Goal: Task Accomplishment & Management: Use online tool/utility

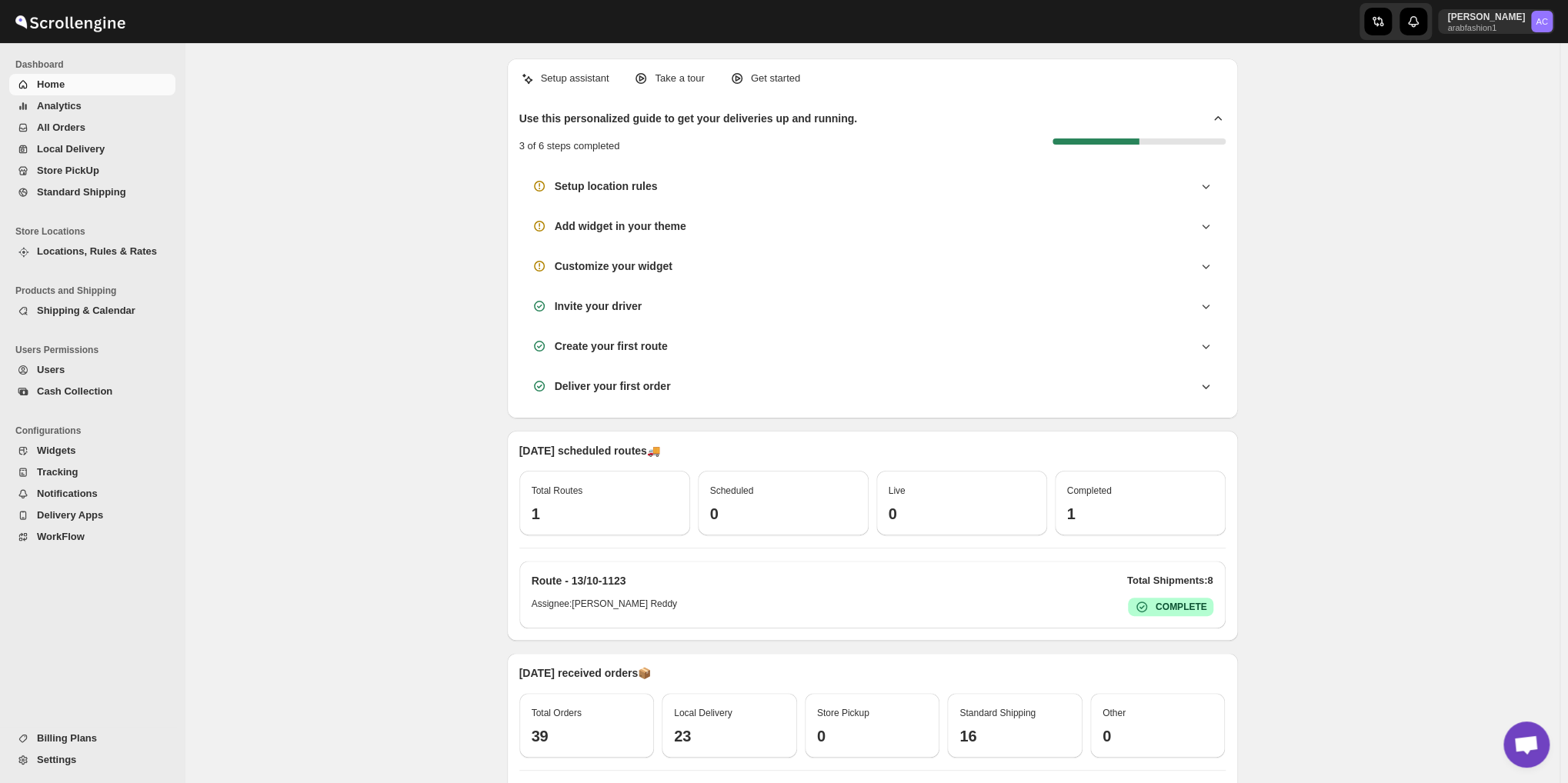
click at [55, 124] on span "All Orders" at bounding box center [61, 127] width 49 height 11
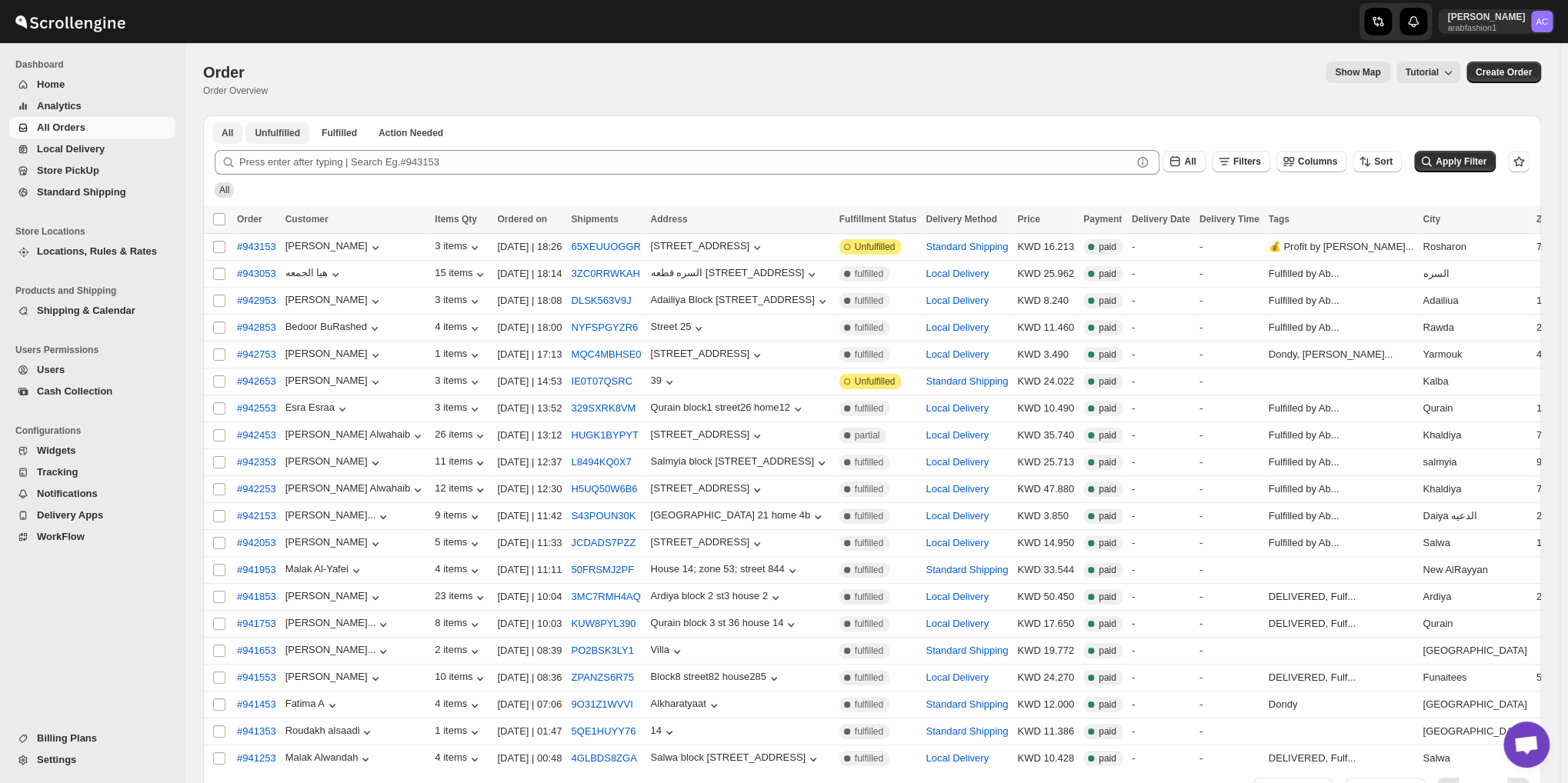
click at [277, 135] on span "Unfulfilled" at bounding box center [277, 133] width 45 height 12
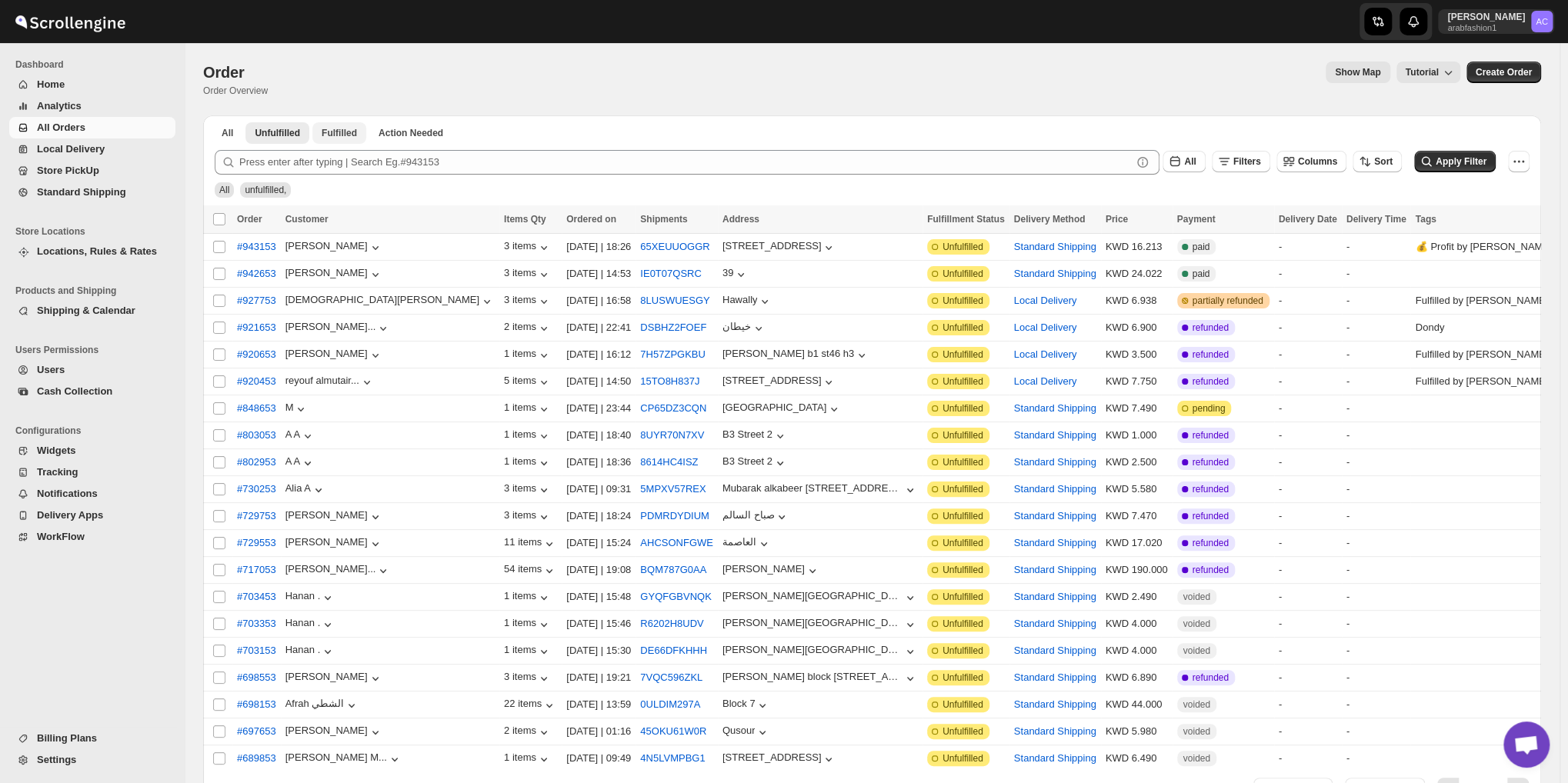
click at [350, 133] on span "Fulfilled" at bounding box center [339, 133] width 35 height 12
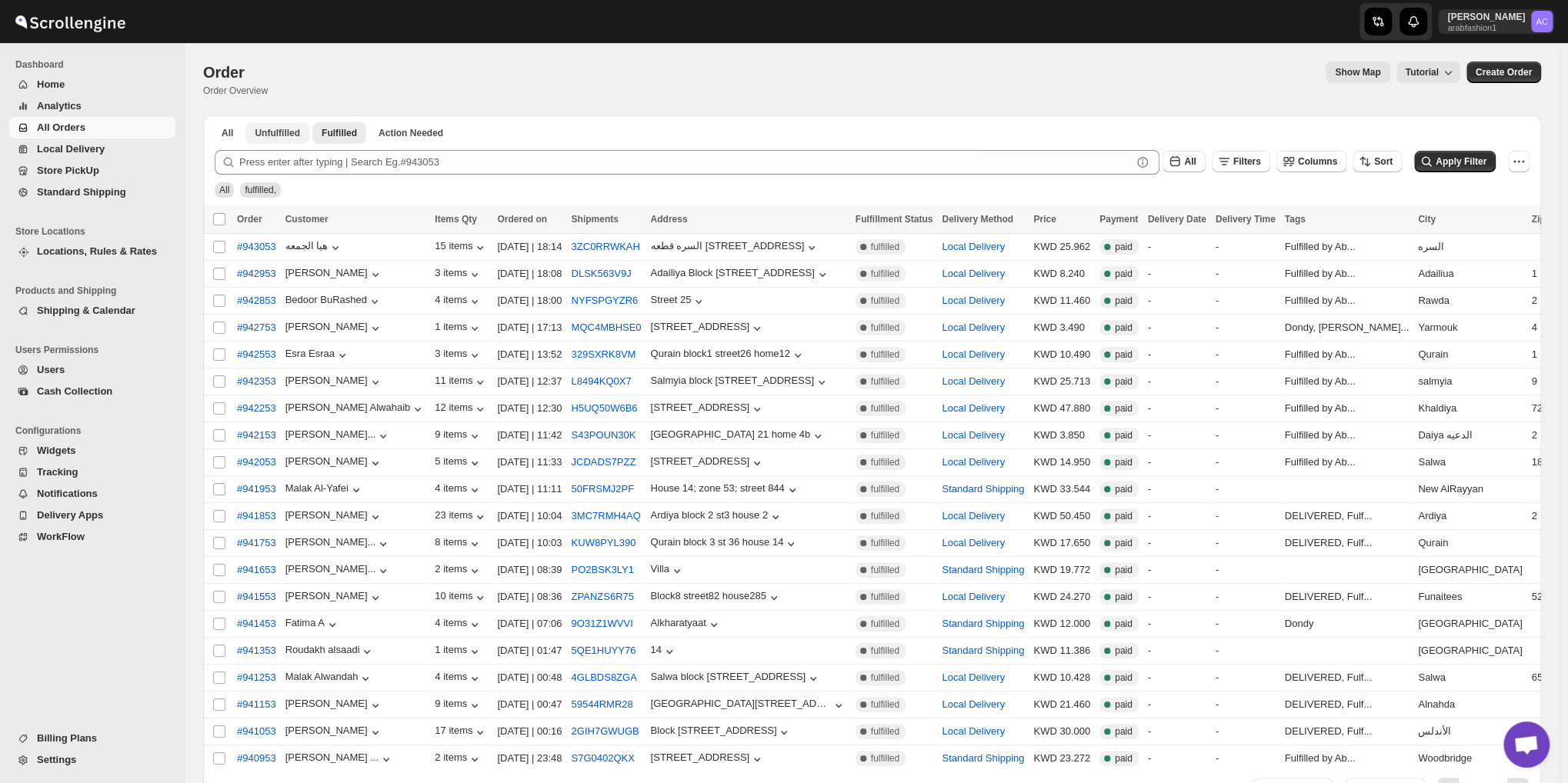
click at [274, 135] on span "Unfulfilled" at bounding box center [277, 133] width 45 height 12
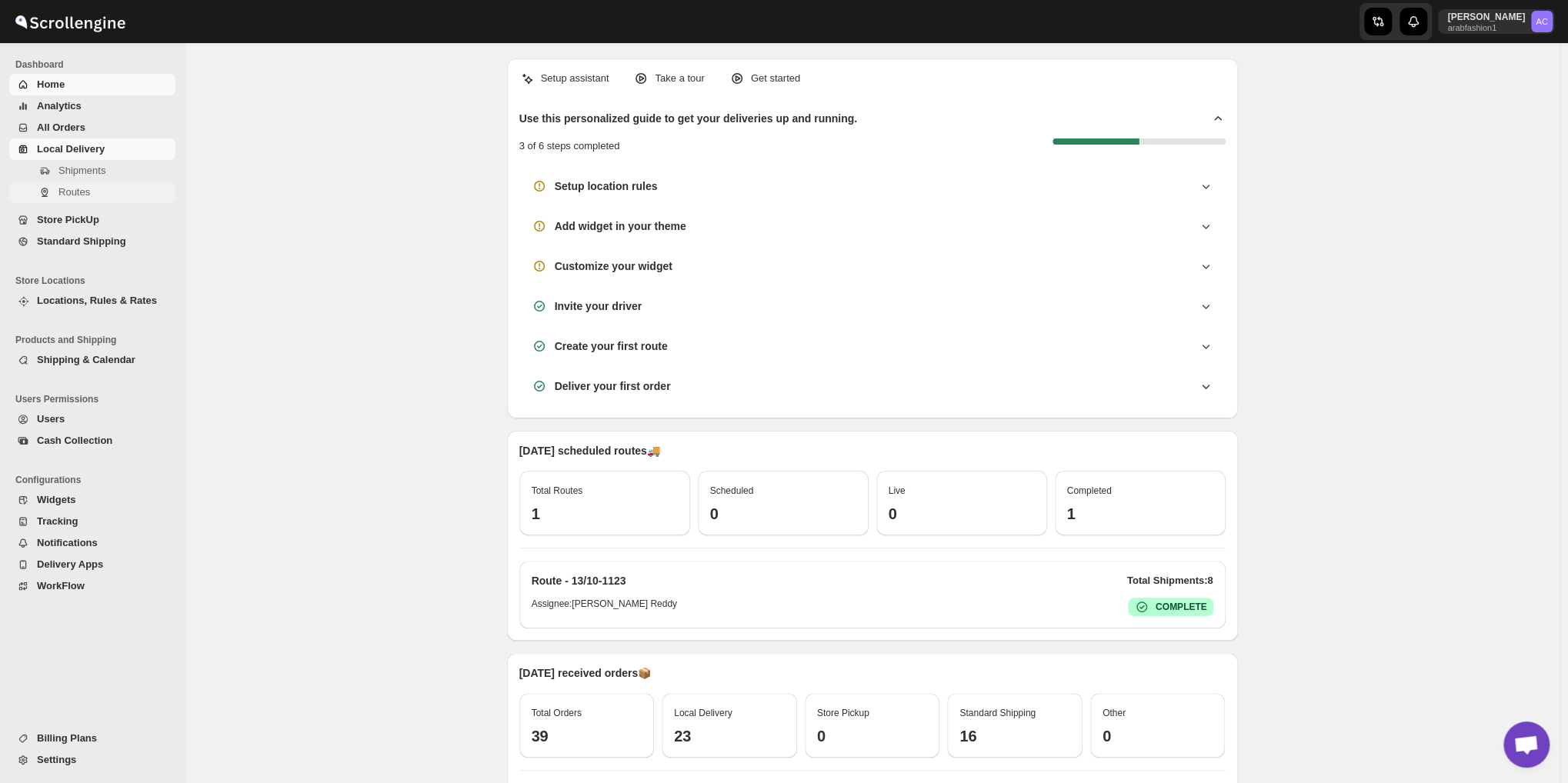
click at [70, 192] on span "Routes" at bounding box center [74, 192] width 32 height 11
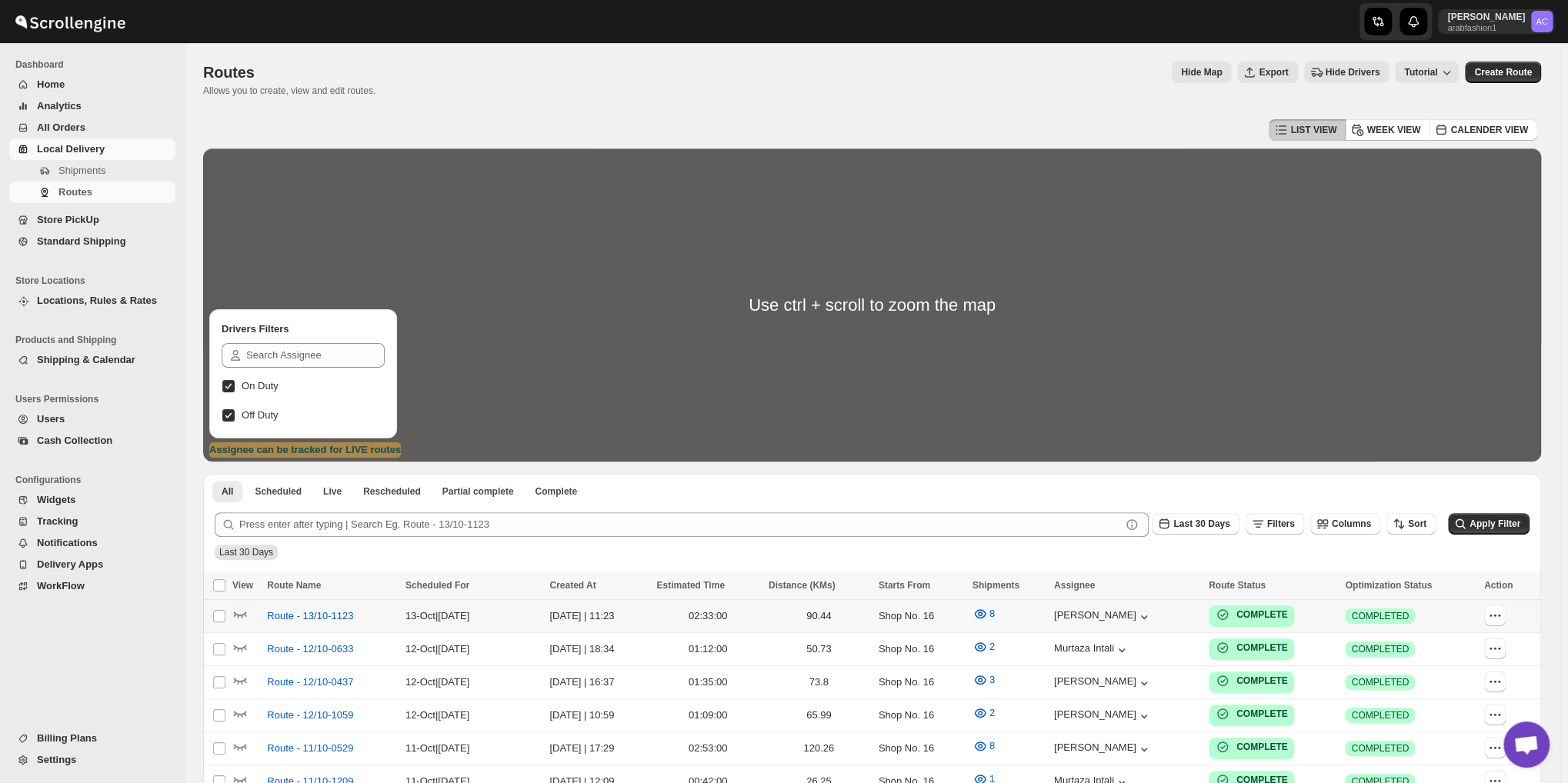
scroll to position [256, 0]
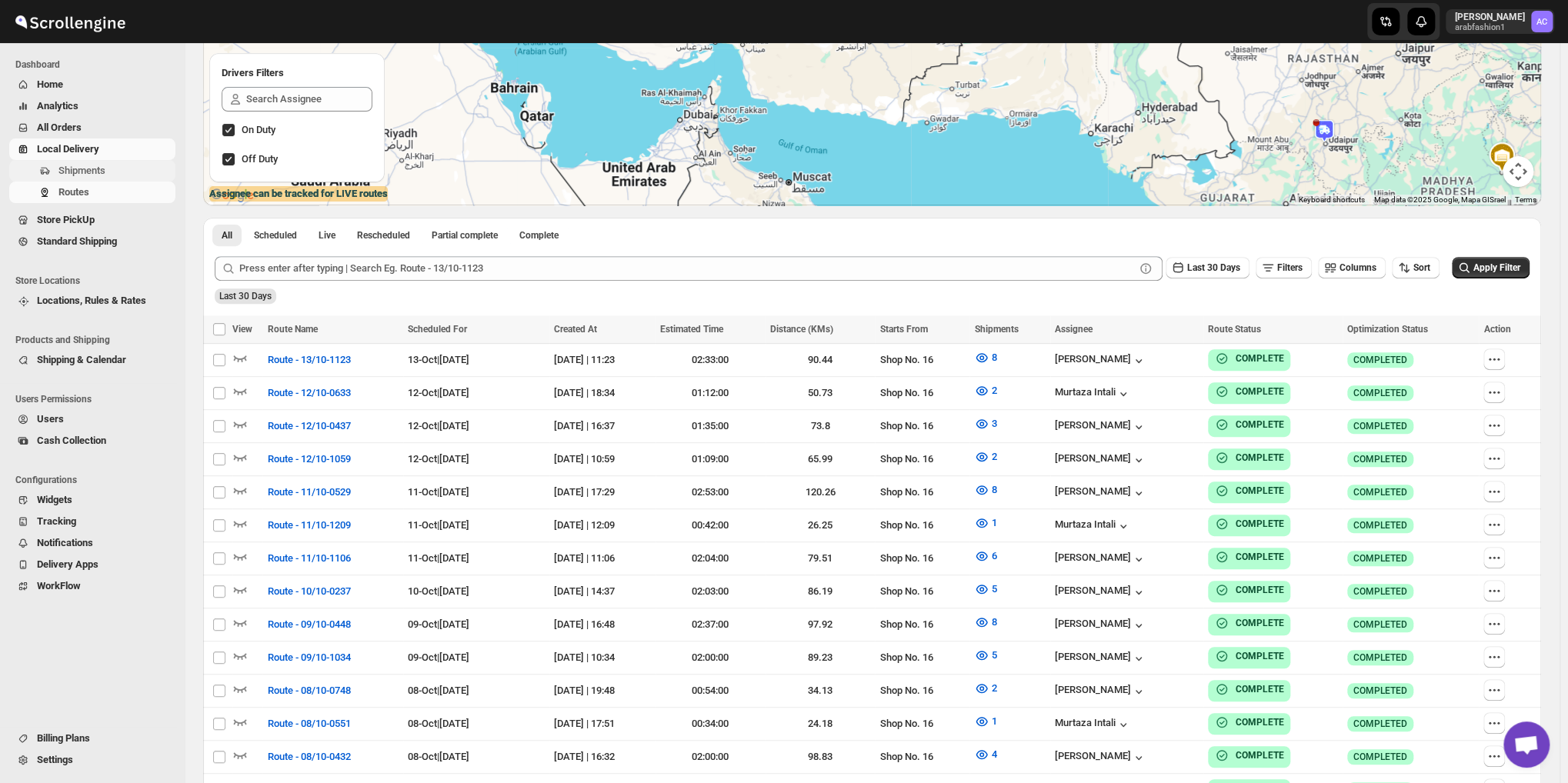
click at [80, 169] on span "Shipments" at bounding box center [81, 170] width 47 height 11
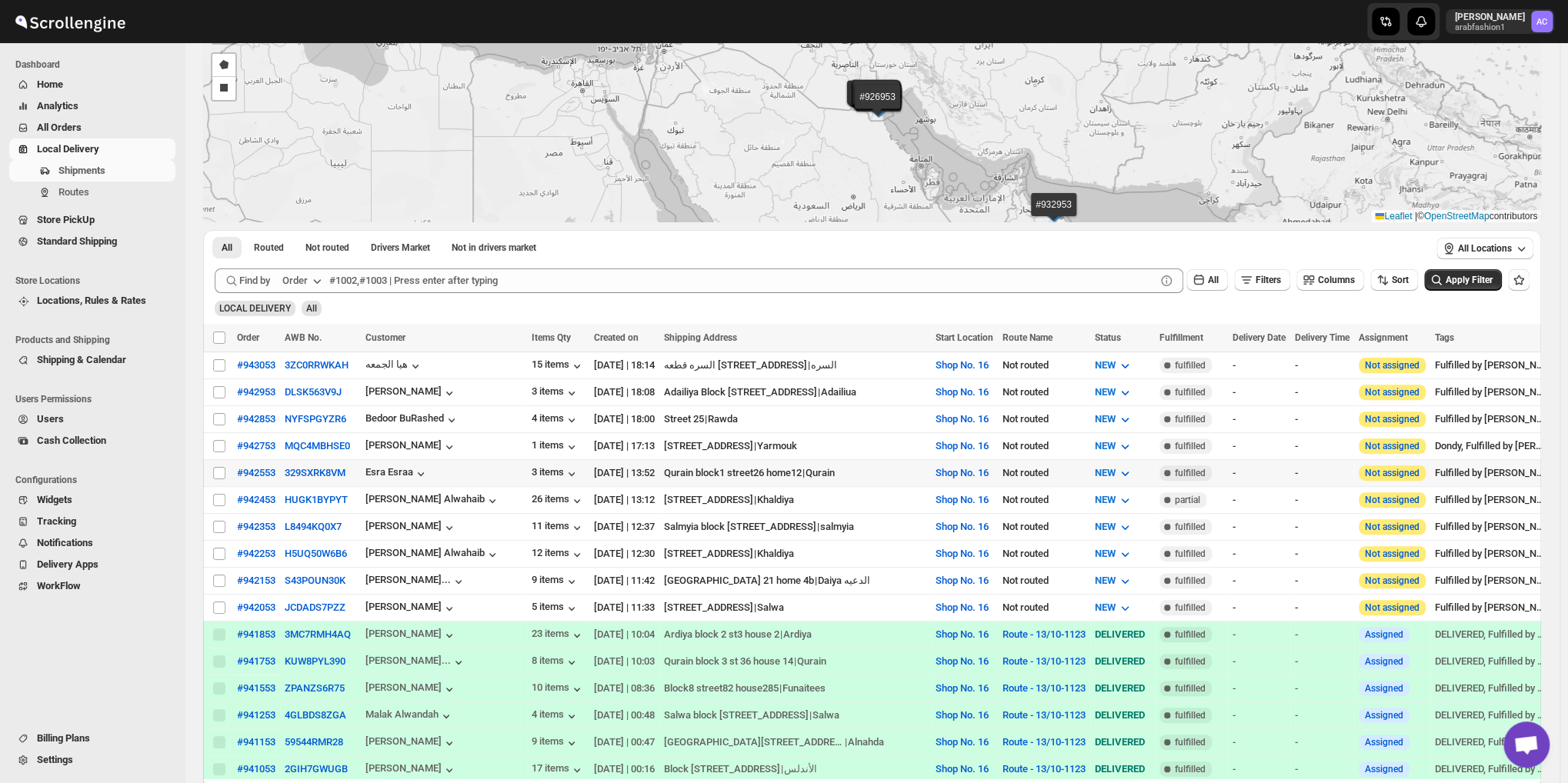
scroll to position [256, 0]
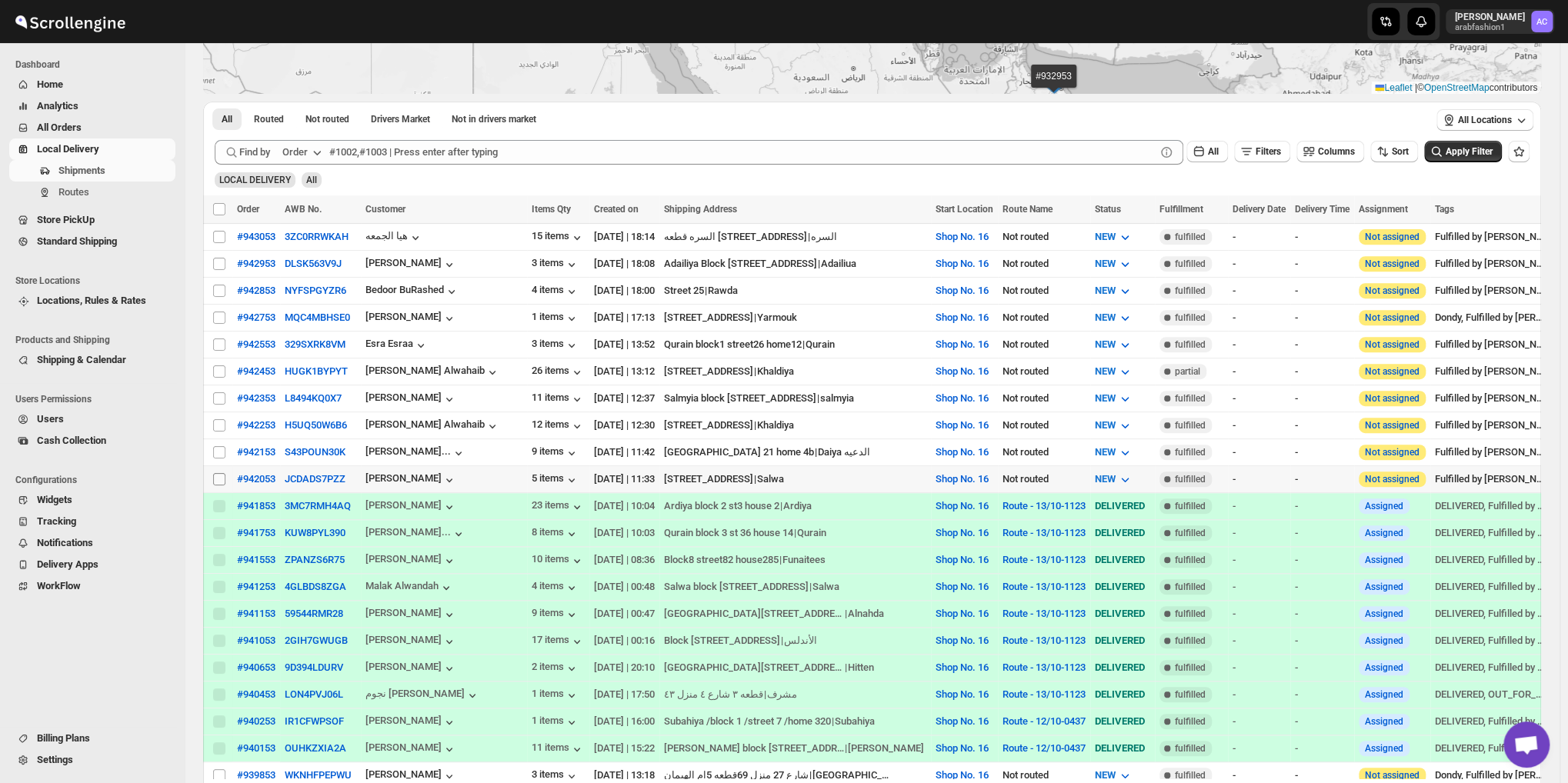
click at [219, 473] on input "Select shipment" at bounding box center [219, 479] width 12 height 12
checkbox input "true"
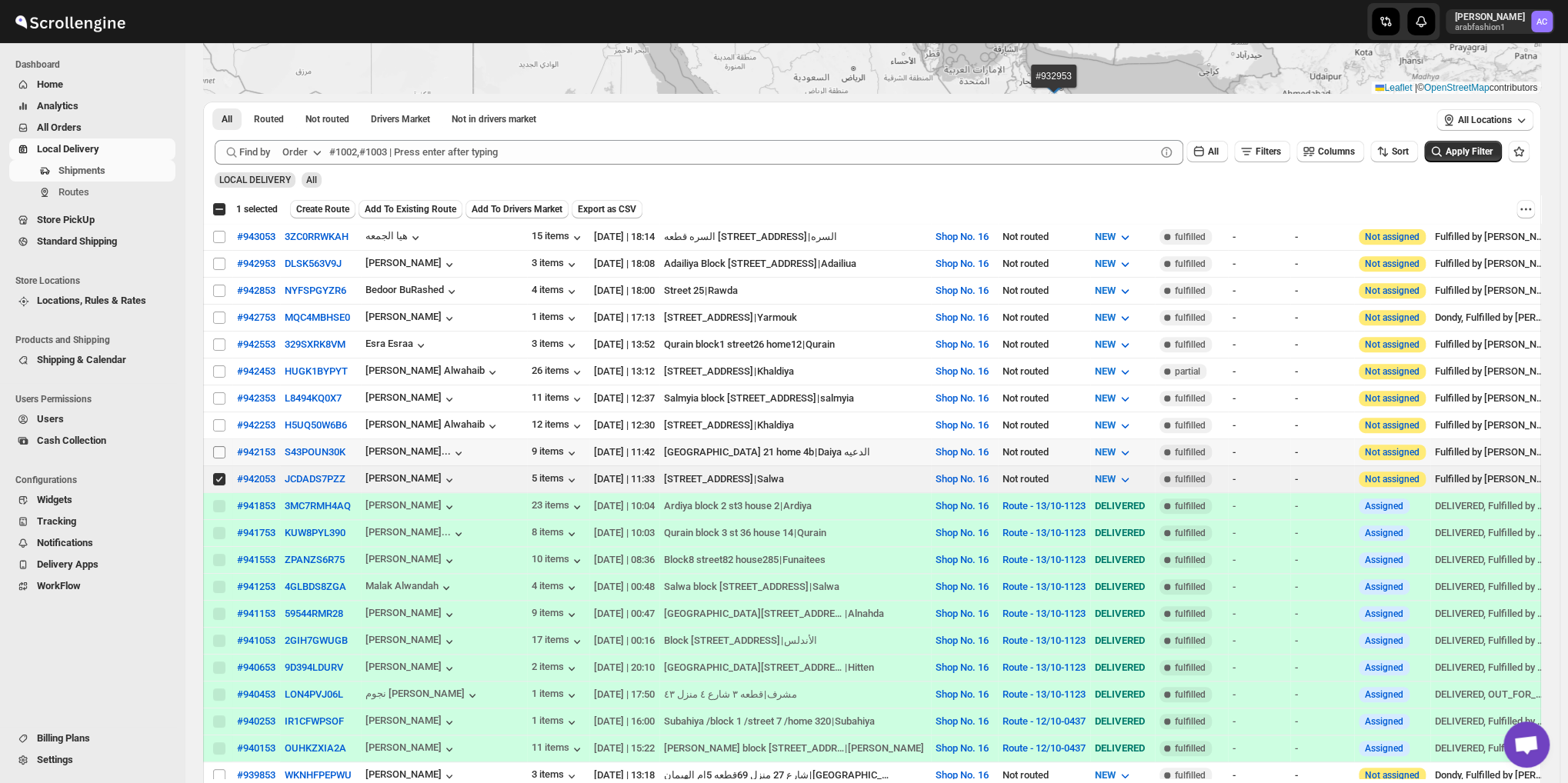
click at [216, 447] on input "Select shipment" at bounding box center [219, 453] width 12 height 12
checkbox input "true"
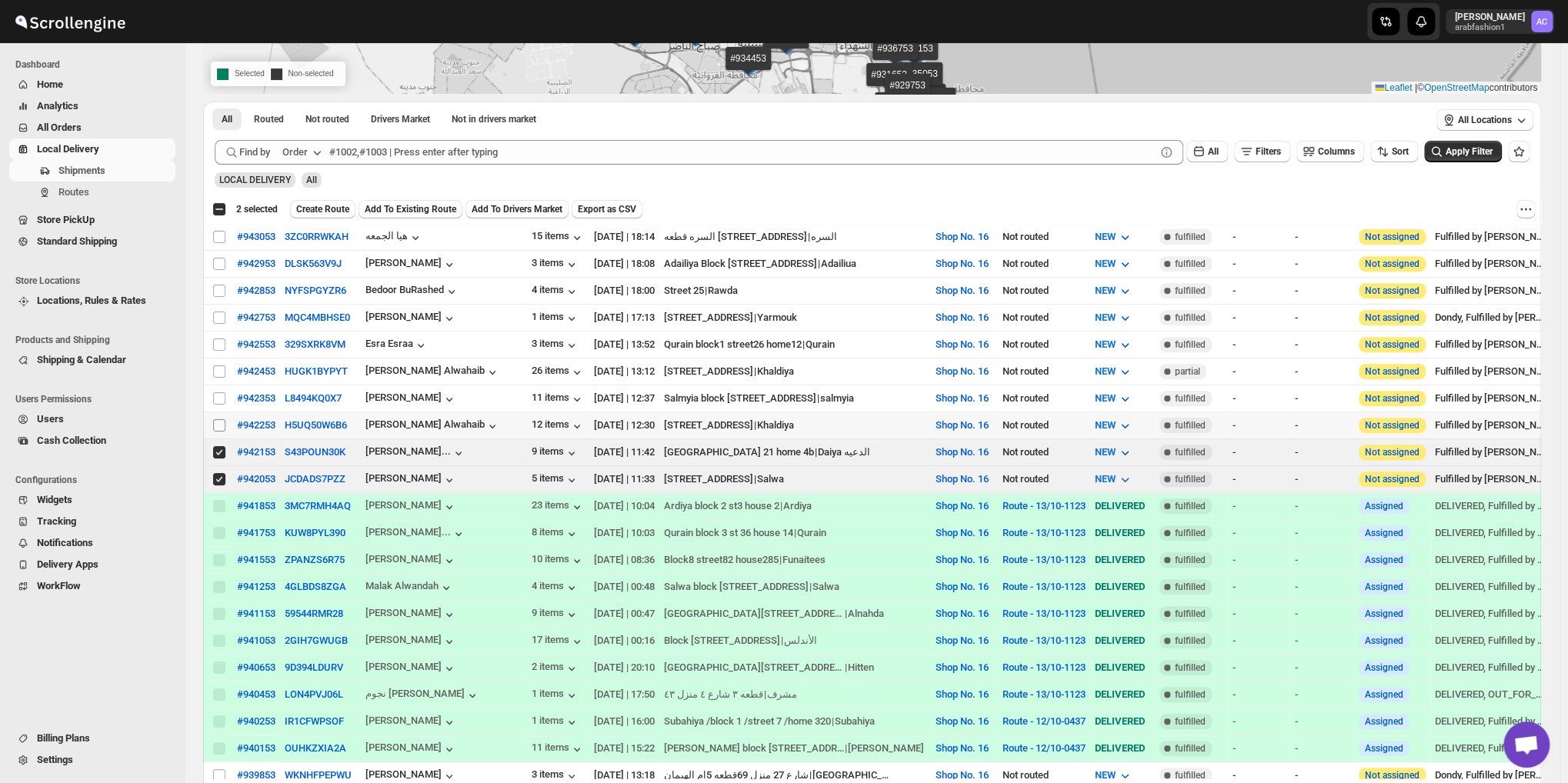
click at [220, 419] on input "Select shipment" at bounding box center [219, 425] width 12 height 12
checkbox input "true"
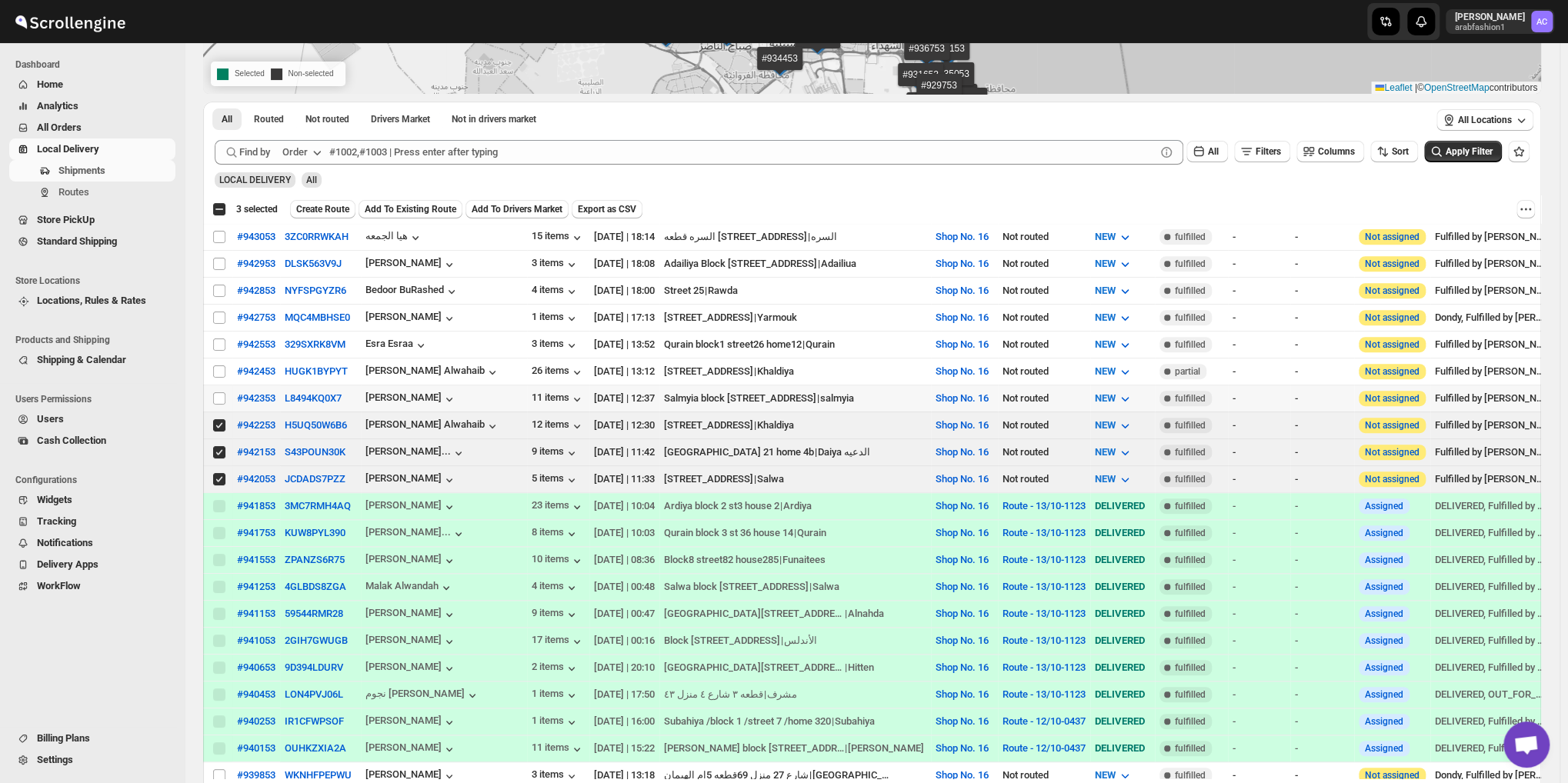
click at [228, 388] on td "Select shipment" at bounding box center [217, 399] width 29 height 27
checkbox input "true"
click at [221, 343] on input "Select shipment" at bounding box center [219, 345] width 12 height 12
checkbox input "true"
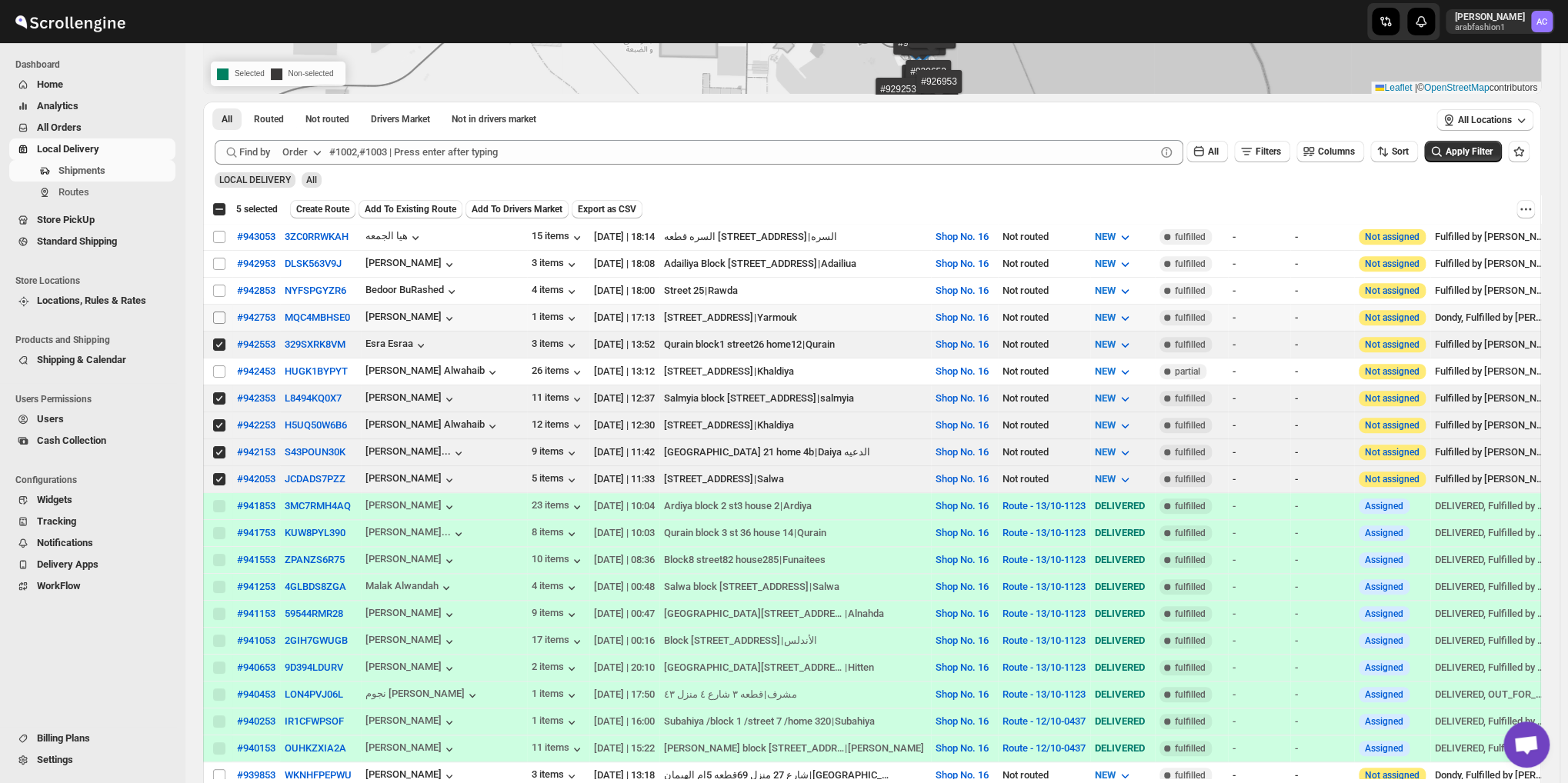
click at [223, 314] on input "Select shipment" at bounding box center [219, 318] width 12 height 12
checkbox input "true"
click at [221, 285] on input "Select shipment" at bounding box center [219, 291] width 12 height 12
checkbox input "true"
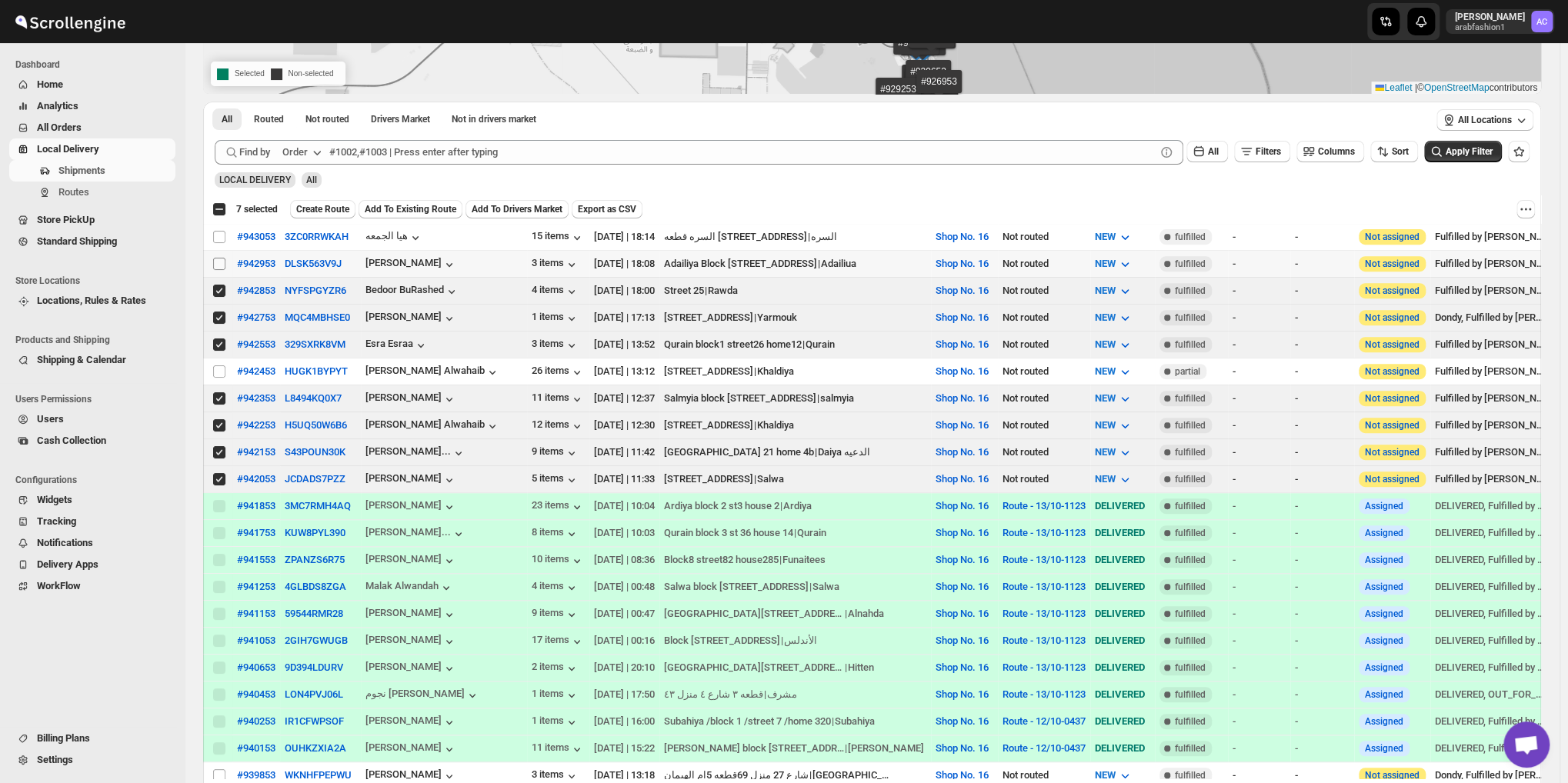
click at [220, 258] on input "Select shipment" at bounding box center [219, 264] width 12 height 12
checkbox input "true"
click at [219, 237] on input "Select shipment" at bounding box center [219, 237] width 12 height 12
checkbox input "true"
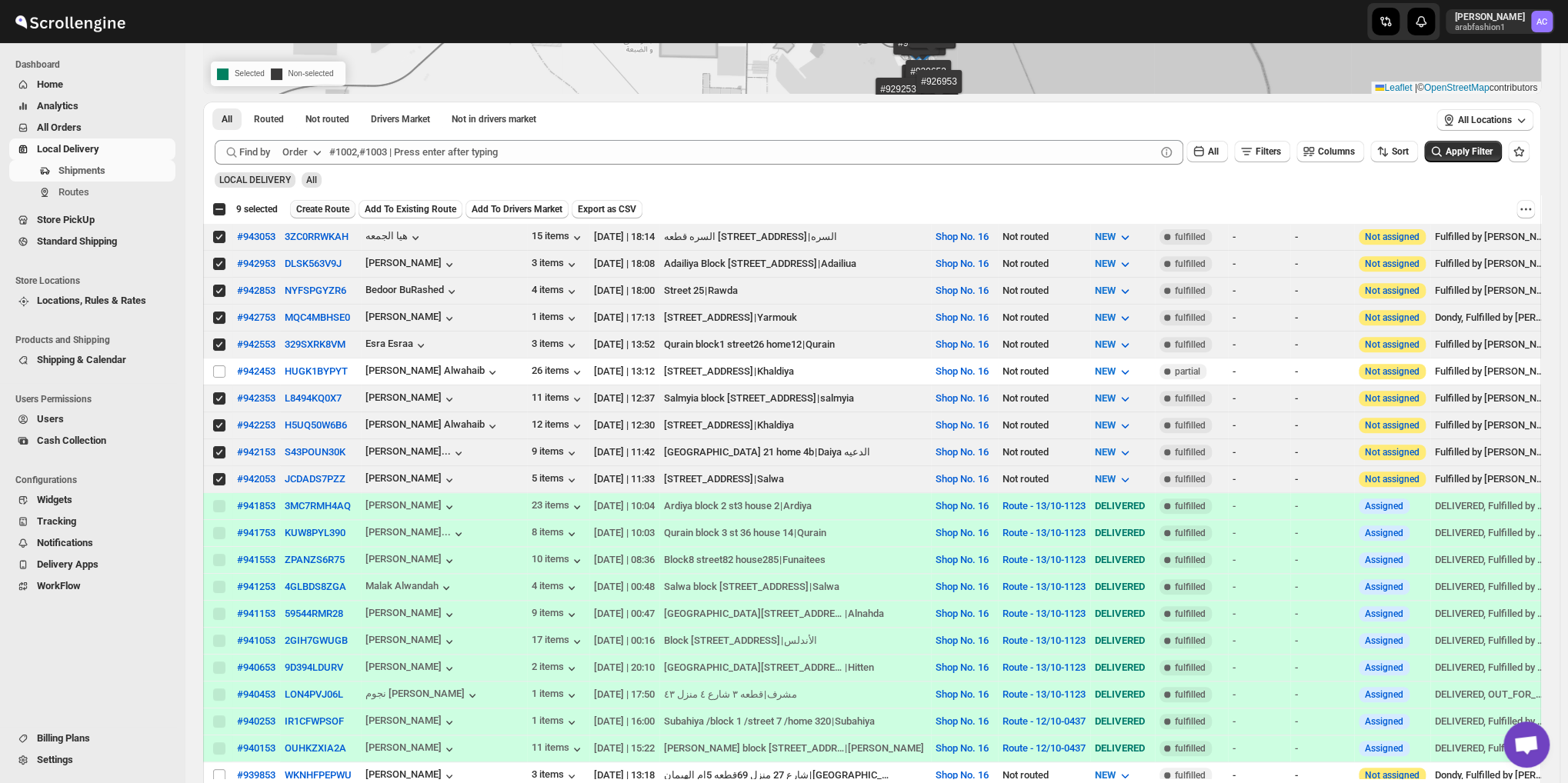
click at [320, 207] on span "Create Route" at bounding box center [323, 209] width 53 height 12
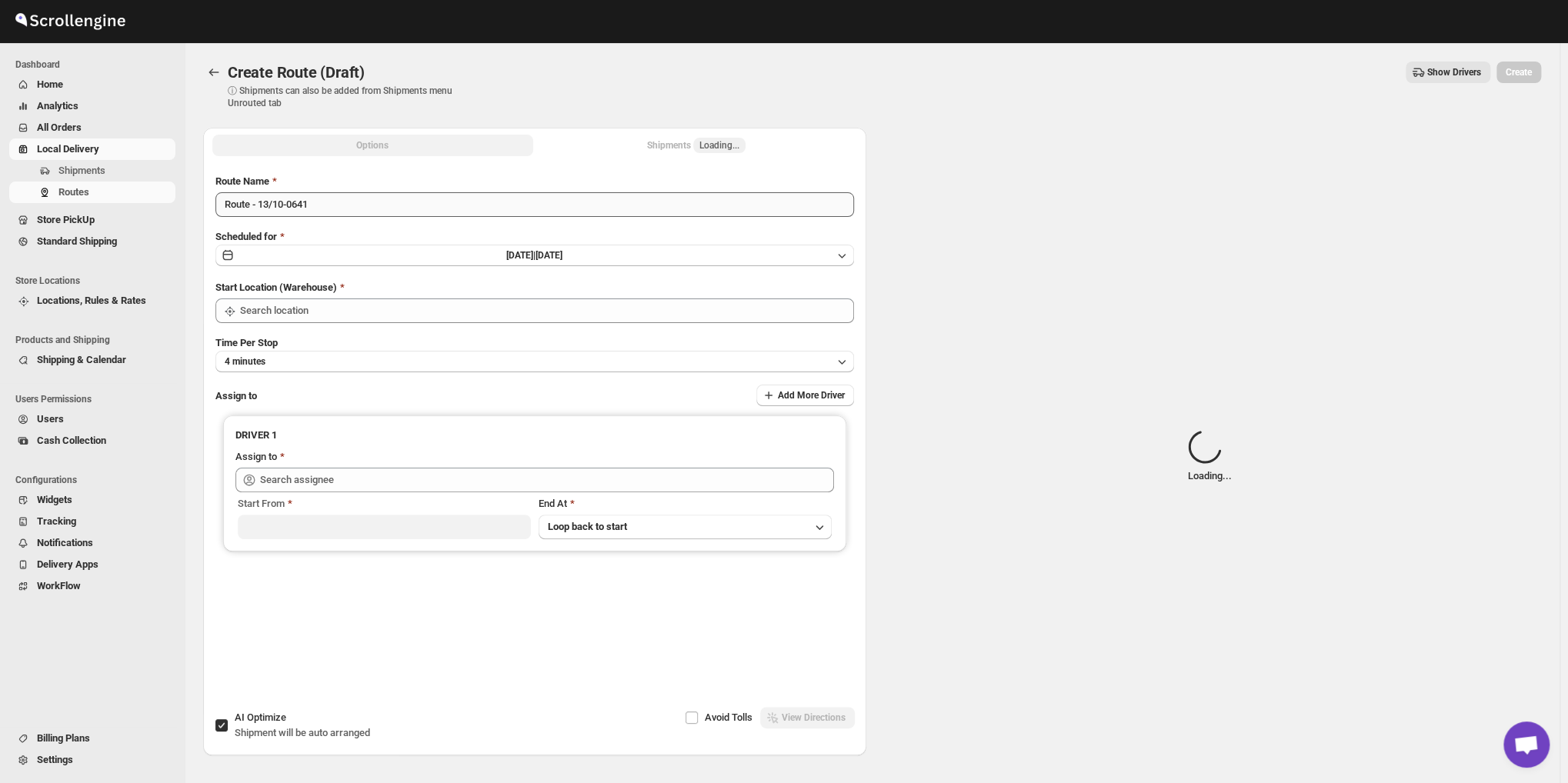
type input "Shop No. 16"
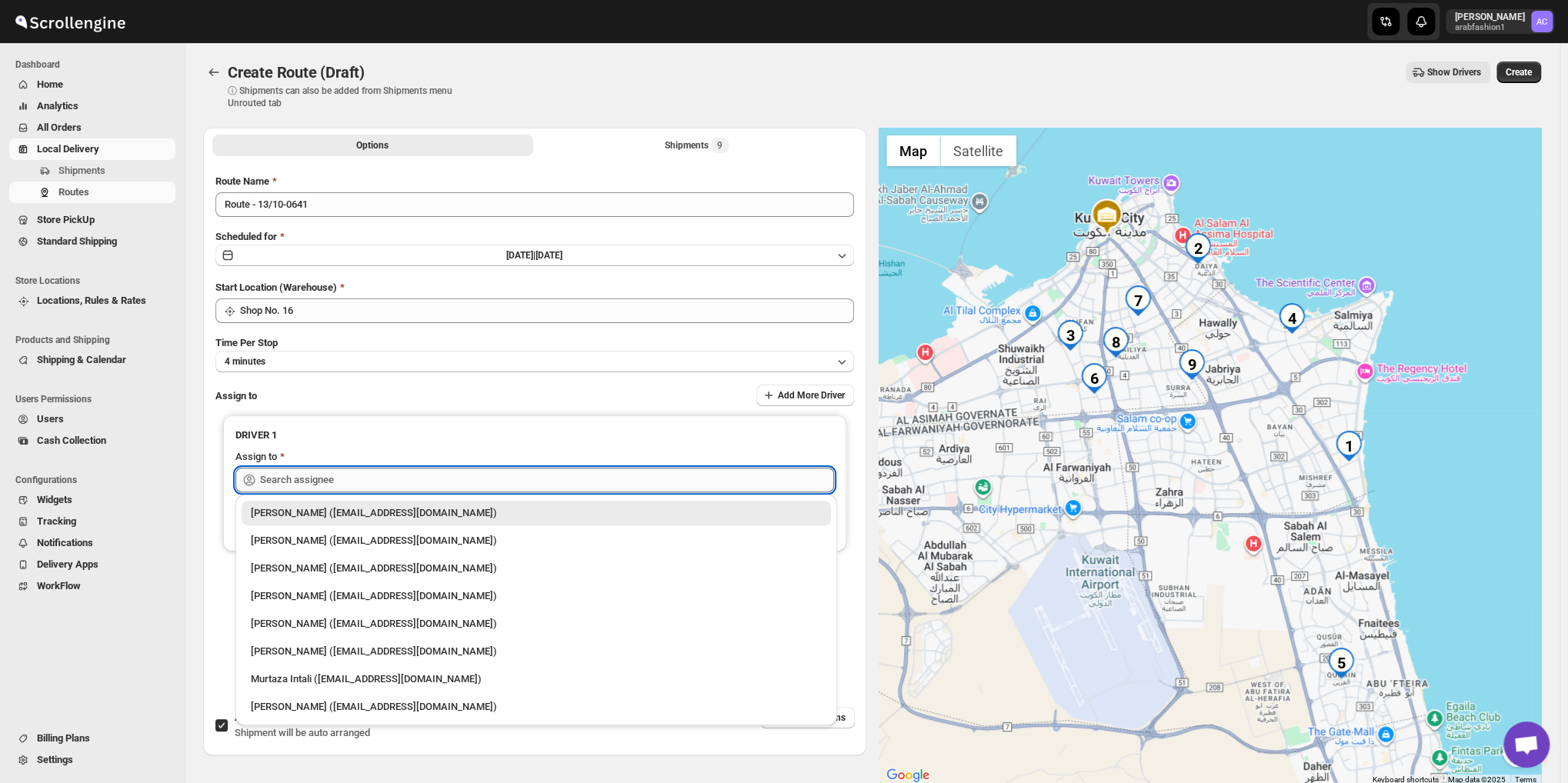
click at [392, 484] on input "text" at bounding box center [547, 480] width 574 height 25
click at [310, 713] on div "[PERSON_NAME] ([EMAIL_ADDRESS][DOMAIN_NAME])" at bounding box center [536, 706] width 571 height 15
type input "[PERSON_NAME] ([EMAIL_ADDRESS][DOMAIN_NAME])"
click at [310, 713] on div "AI Optimize Shipment will be auto arranged" at bounding box center [302, 726] width 135 height 31
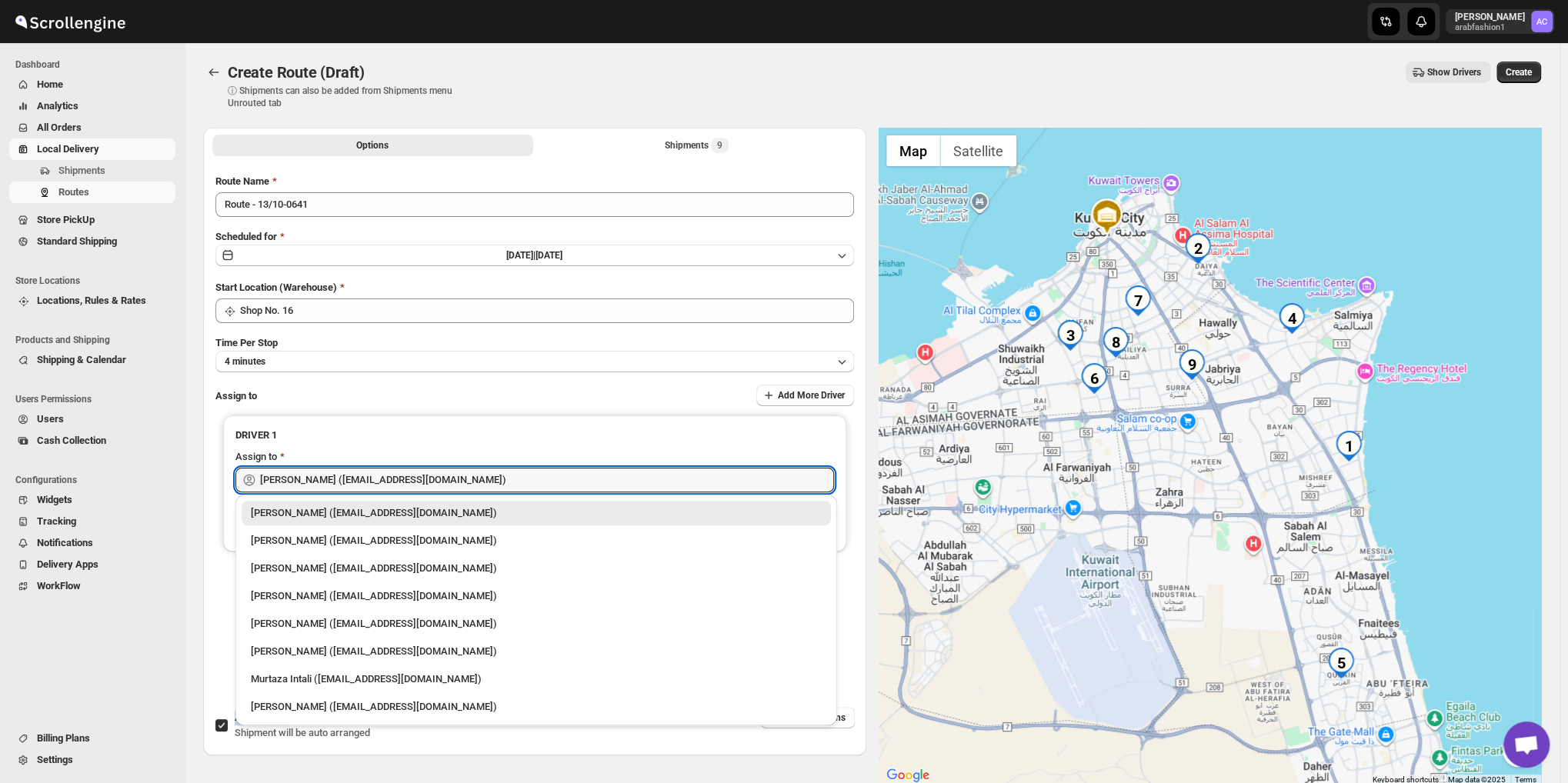
click at [228, 719] on input "AI Optimize Shipment will be auto arranged" at bounding box center [221, 726] width 12 height 12
checkbox input "false"
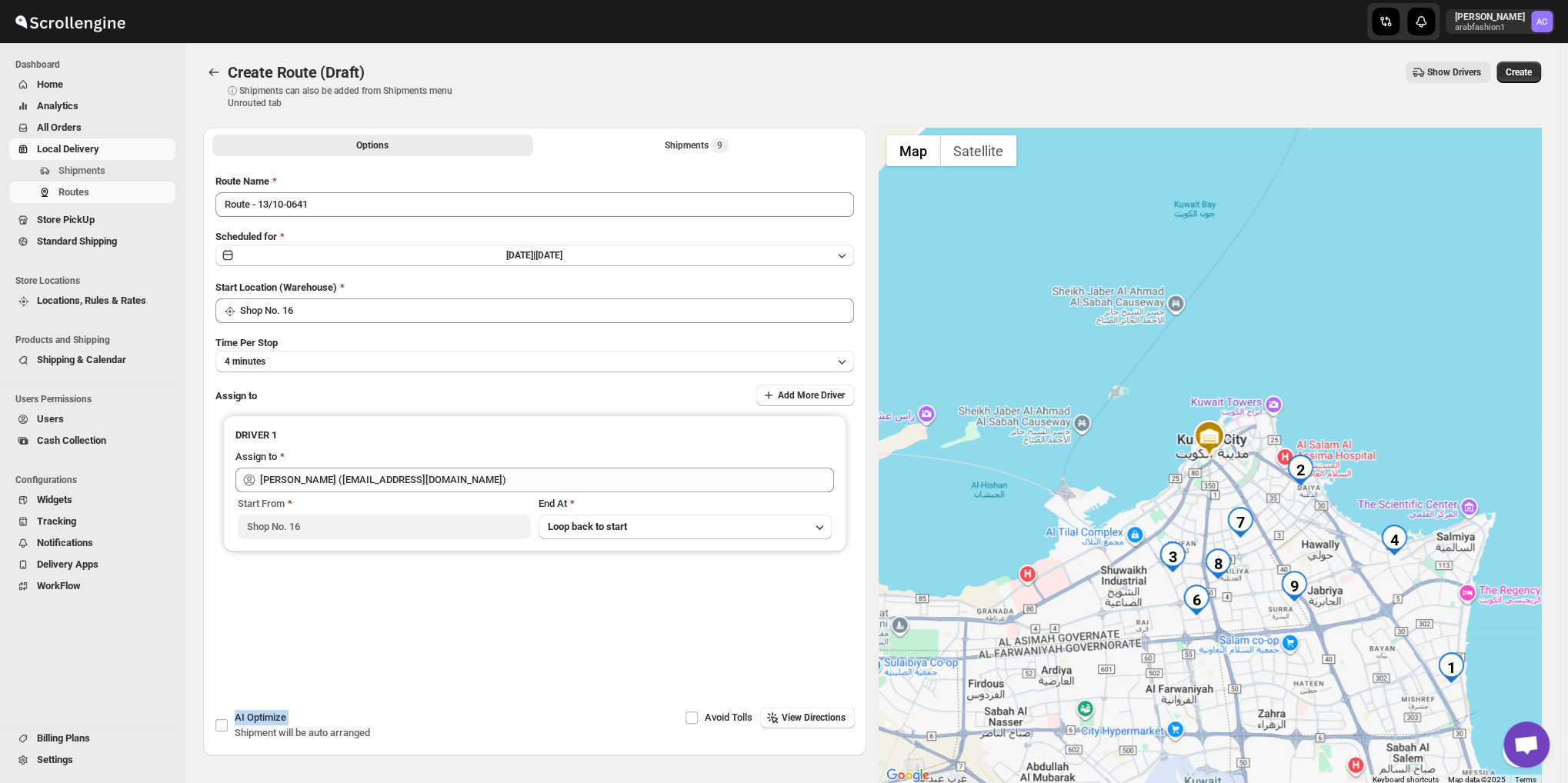
click at [1529, 75] on span "Create" at bounding box center [1519, 72] width 26 height 12
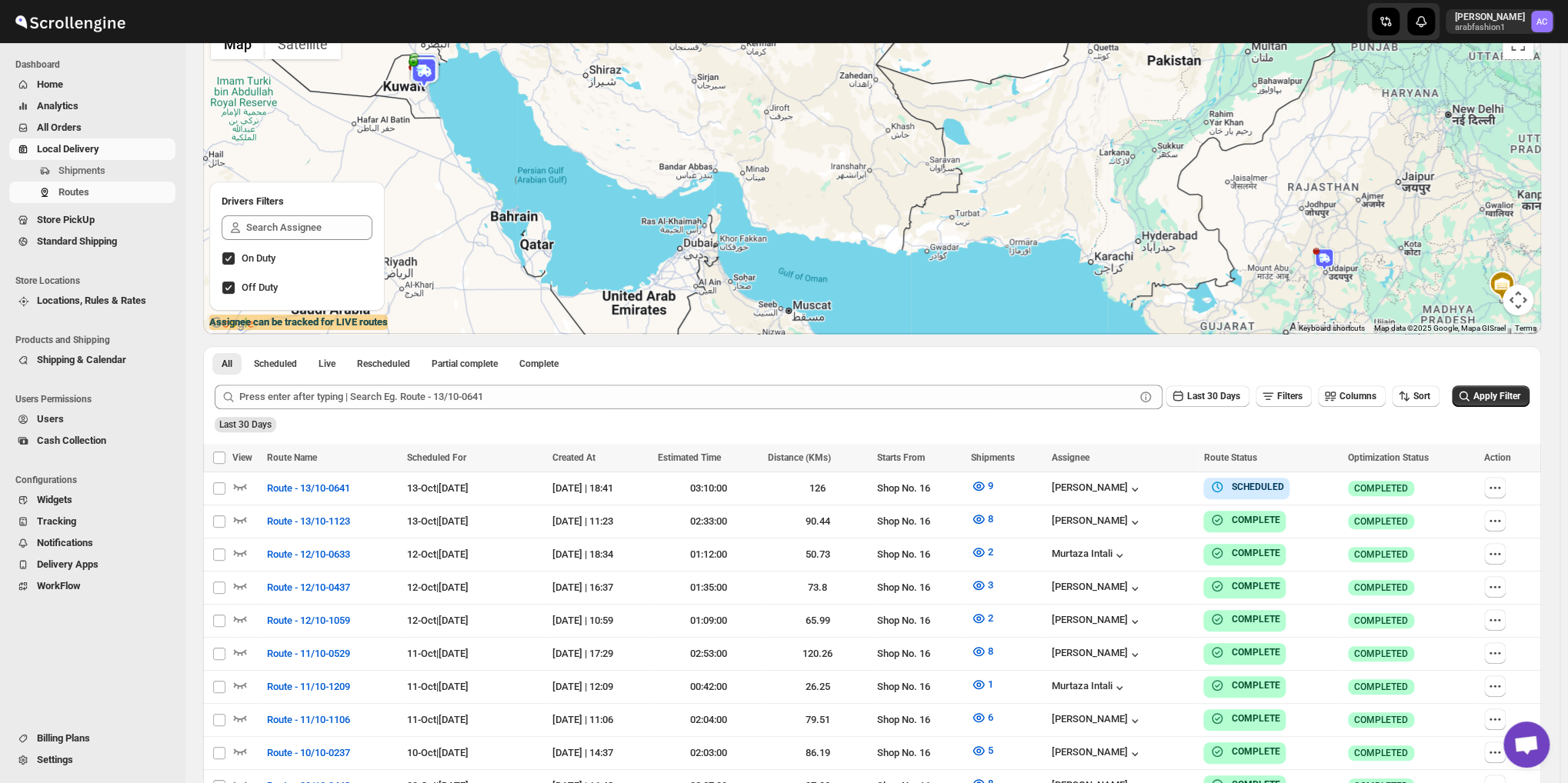
scroll to position [256, 0]
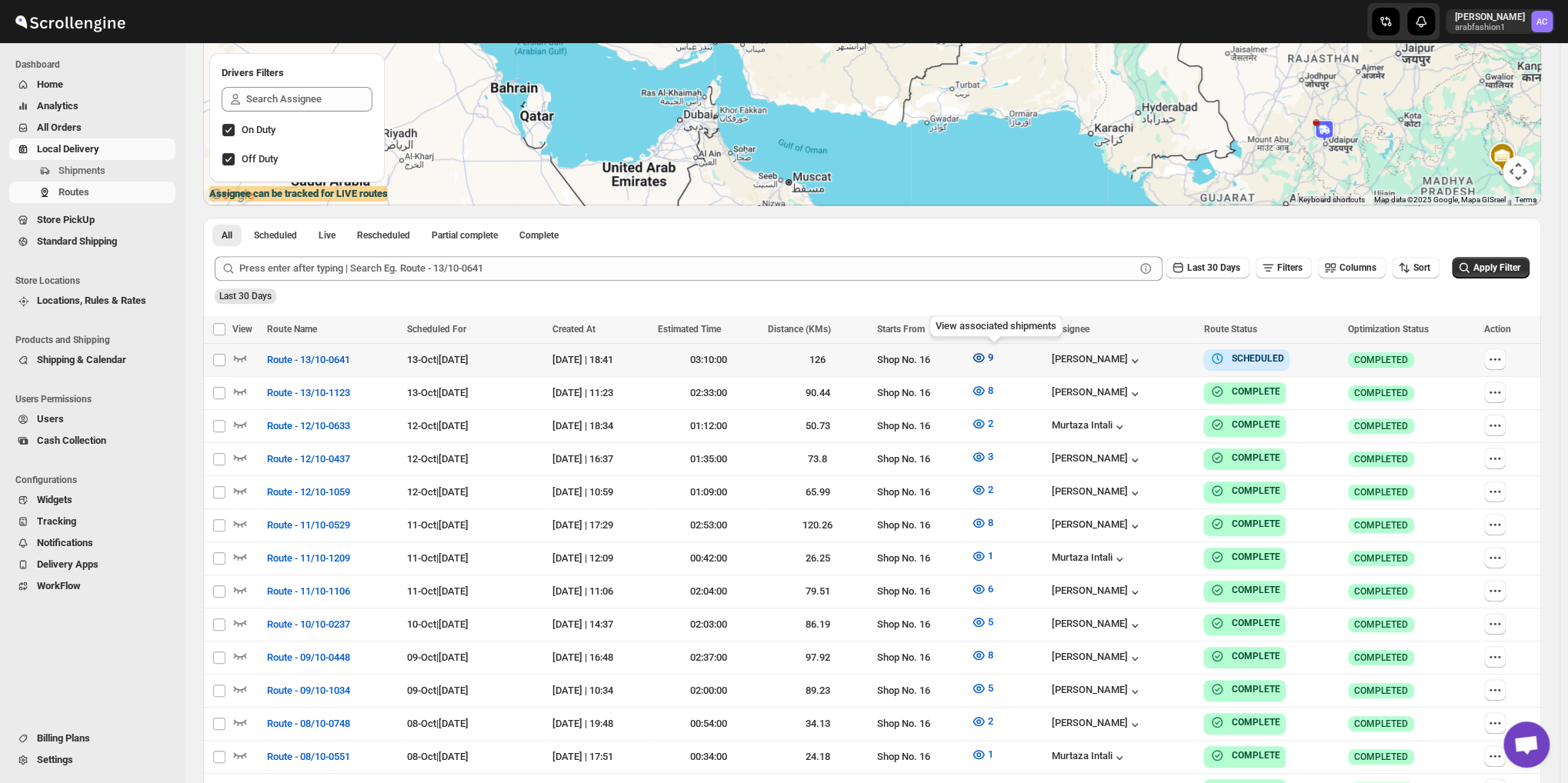
click at [994, 357] on span "9" at bounding box center [990, 357] width 5 height 11
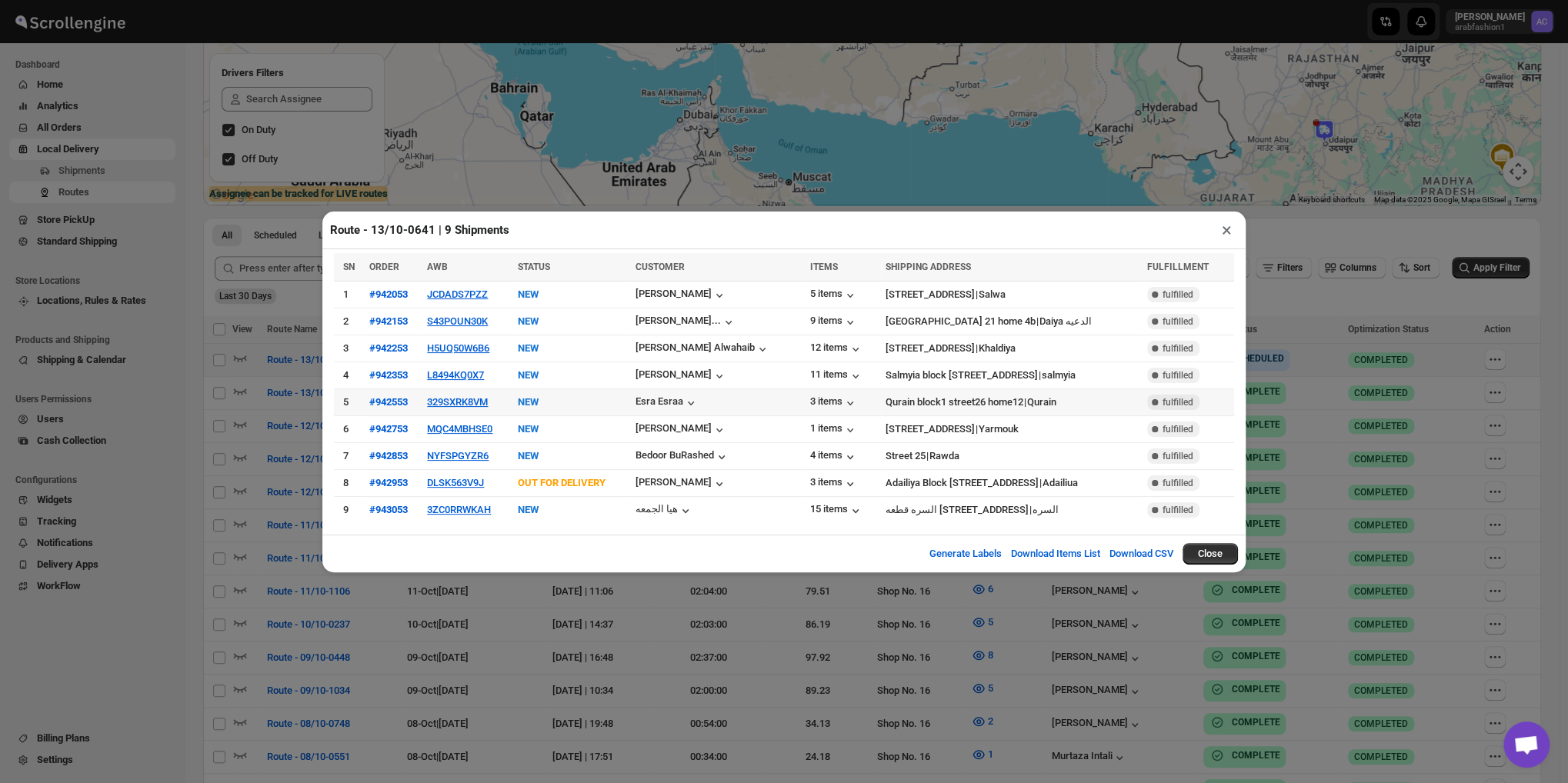
scroll to position [385, 0]
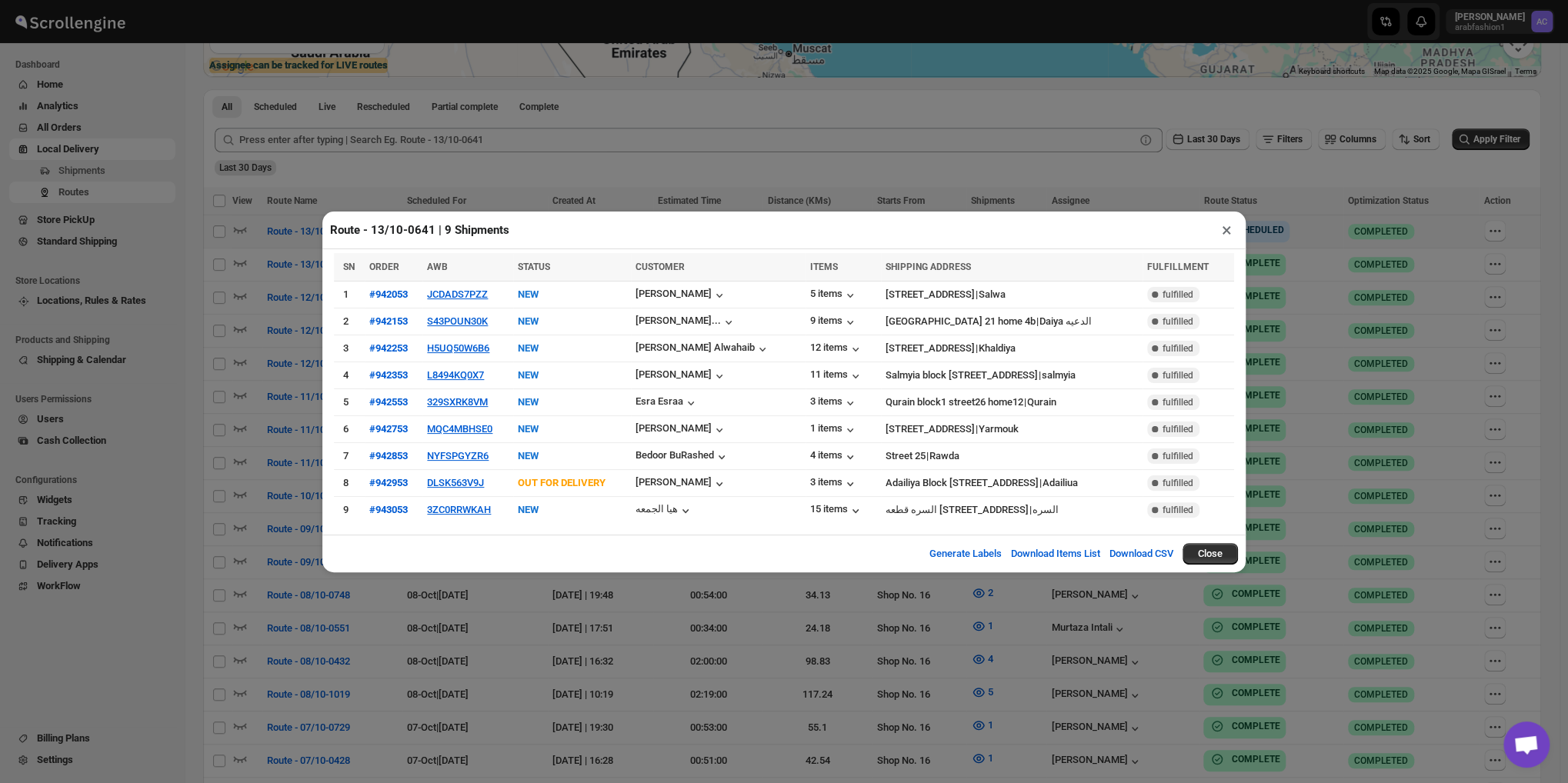
click at [1225, 237] on button "×" at bounding box center [1226, 230] width 22 height 21
click at [1198, 237] on td "[PERSON_NAME]" at bounding box center [1122, 231] width 153 height 33
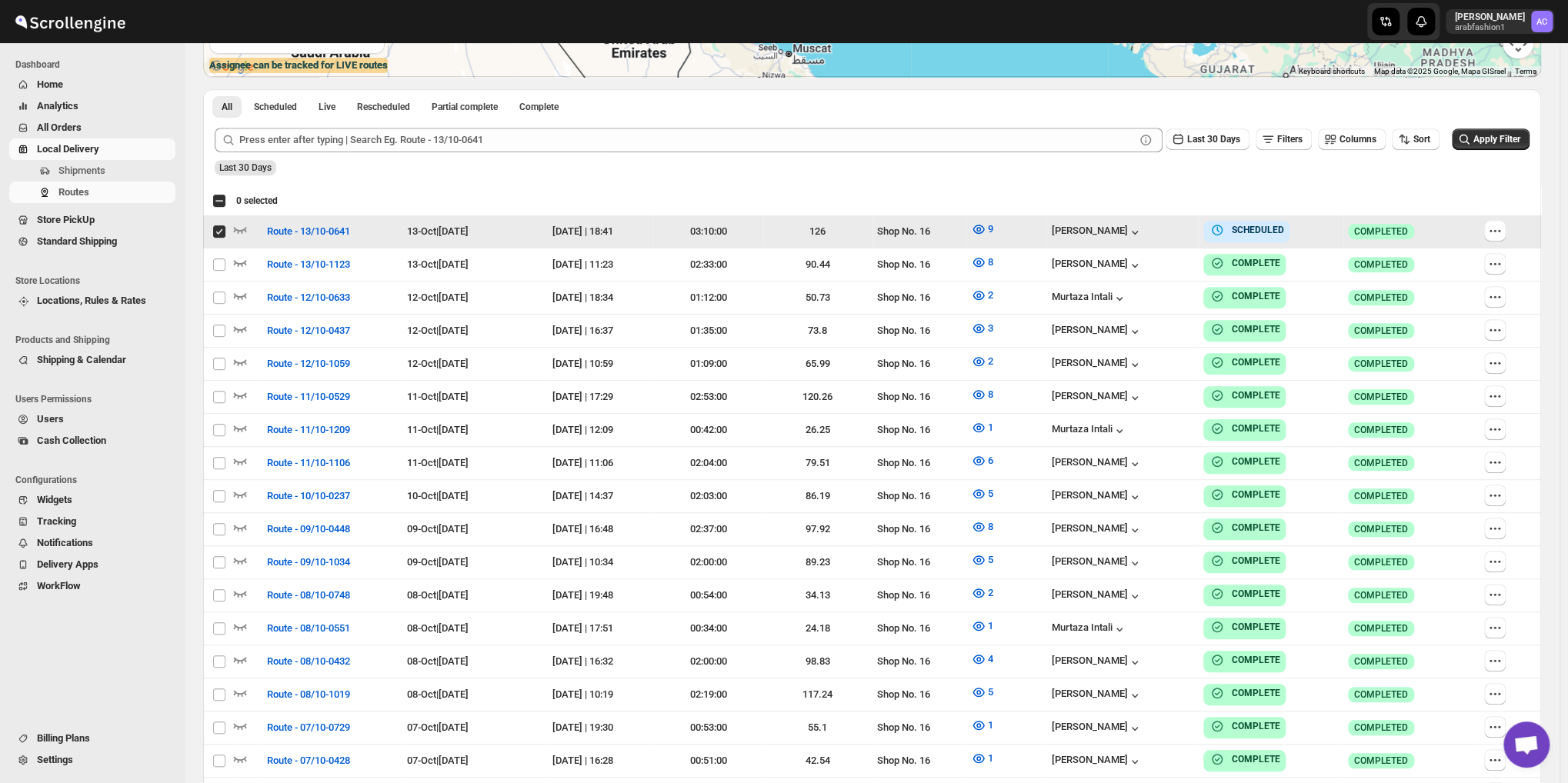
checkbox input "true"
click at [212, 200] on div "Select all 68 Routes 1 selected EXPORT REPORT EXPORT REPORT" at bounding box center [872, 200] width 1338 height 27
click at [214, 198] on div "Select all 68 Routes 1 selected" at bounding box center [245, 201] width 65 height 14
checkbox input "true"
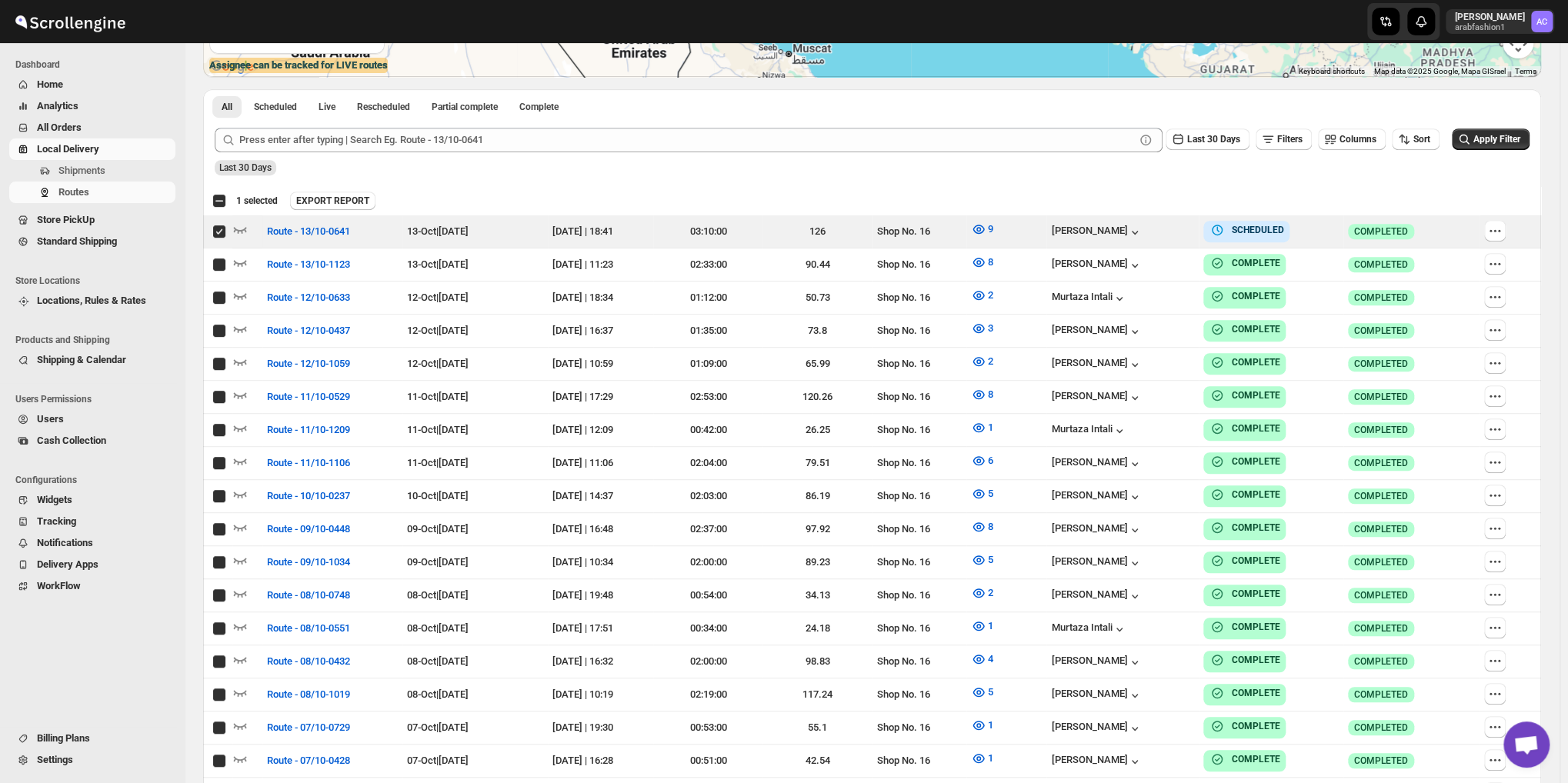
checkbox input "true"
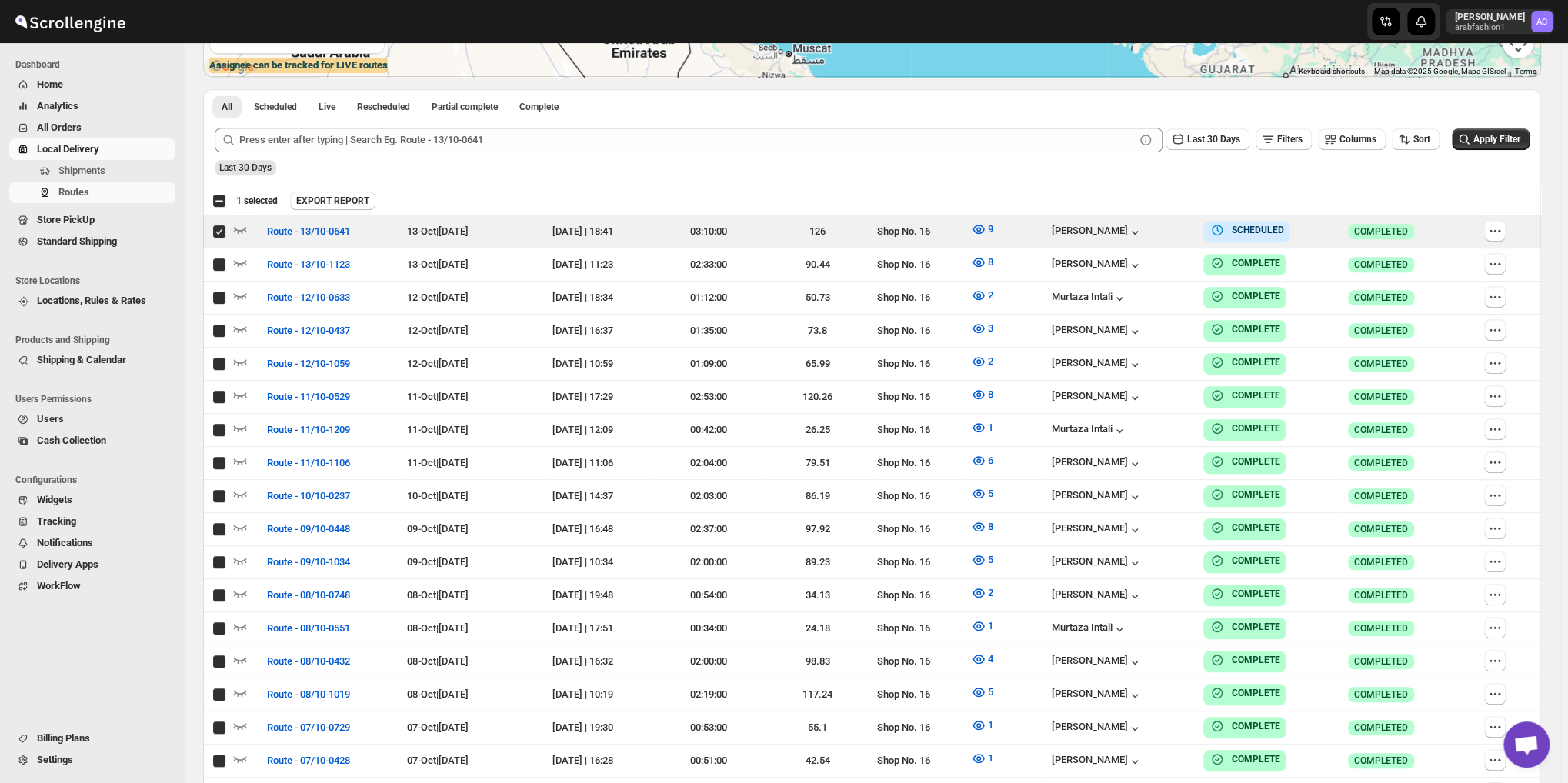
checkbox input "true"
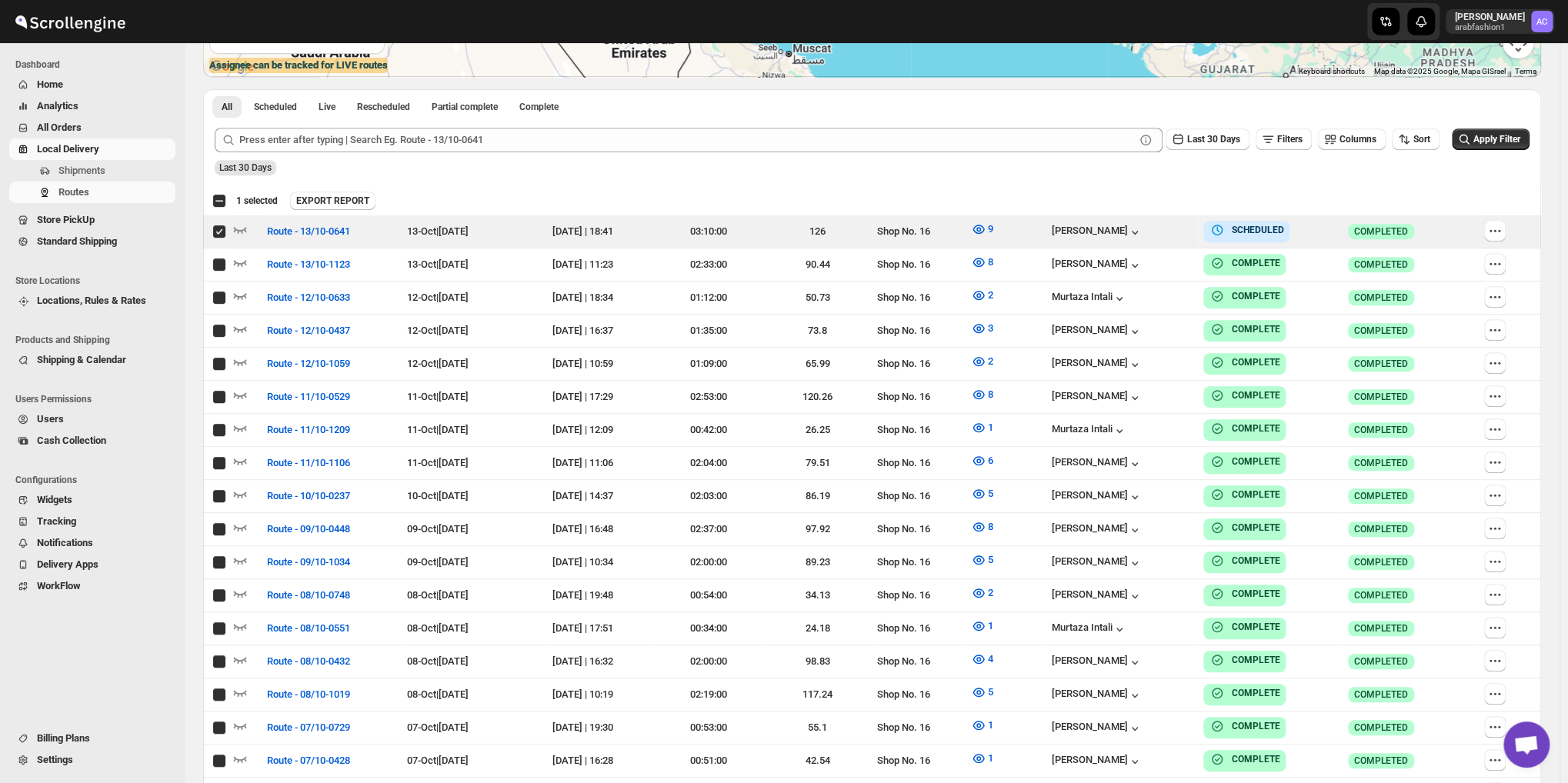
checkbox input "true"
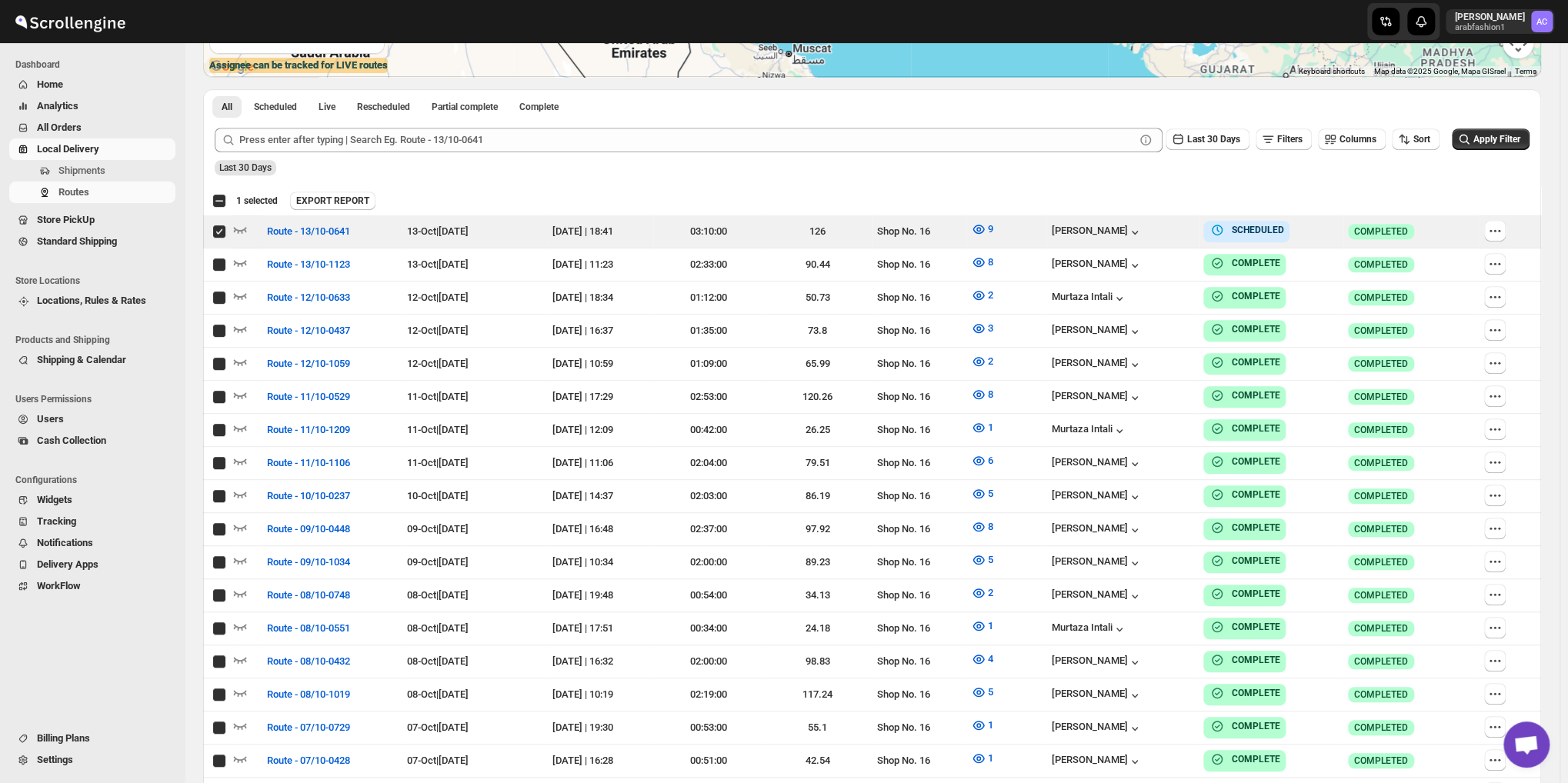
checkbox input "true"
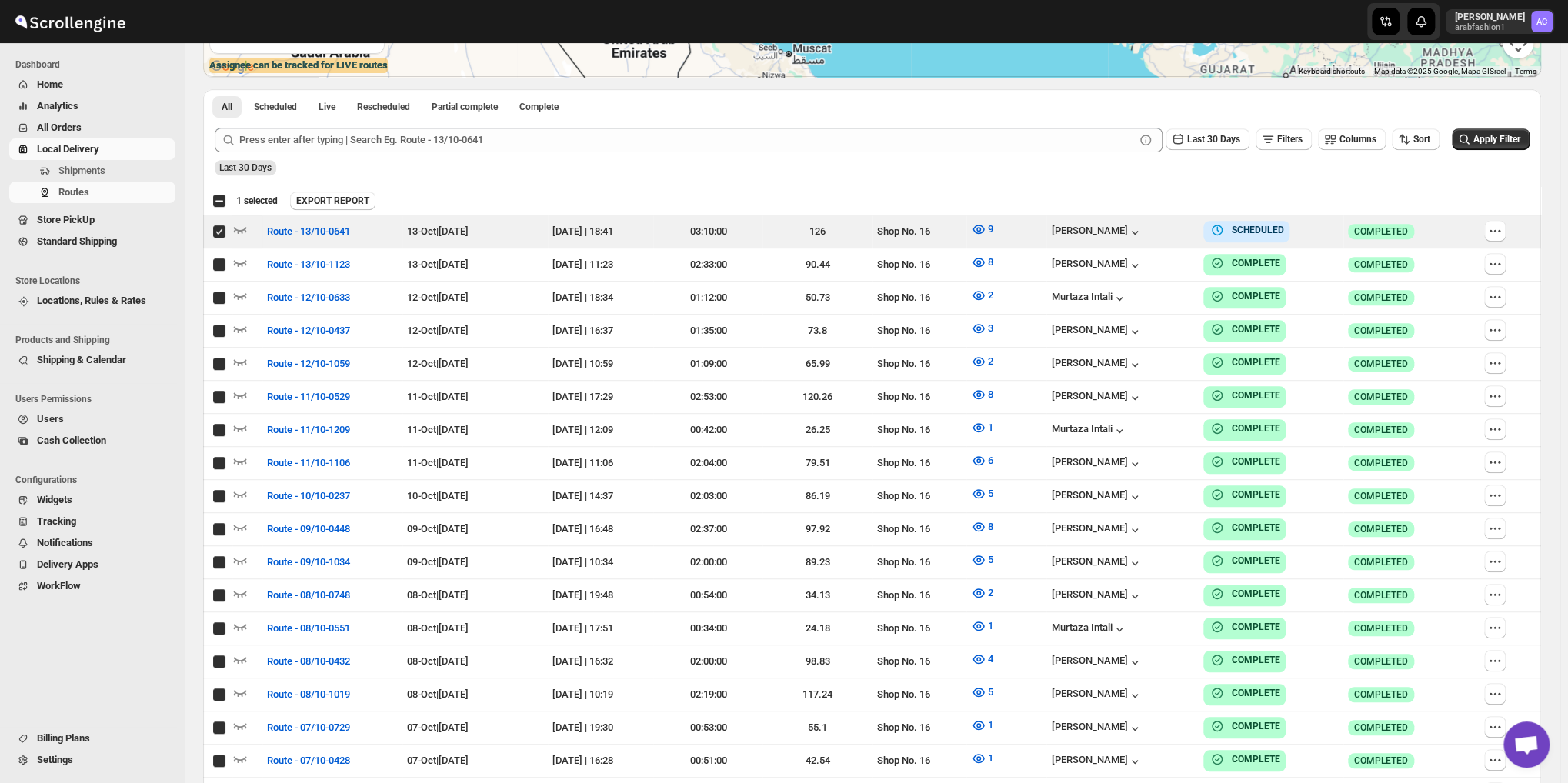
checkbox input "true"
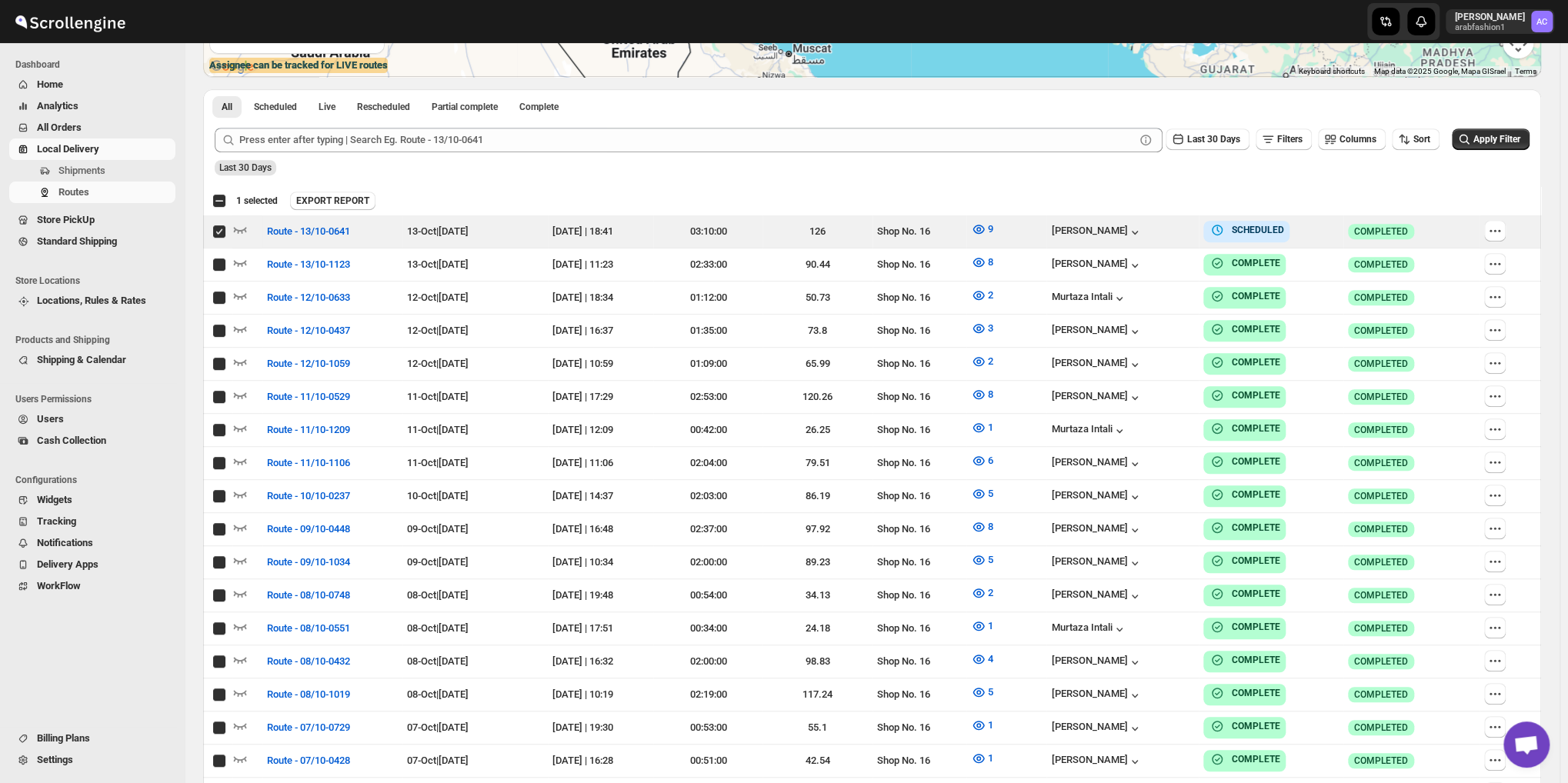
checkbox input "true"
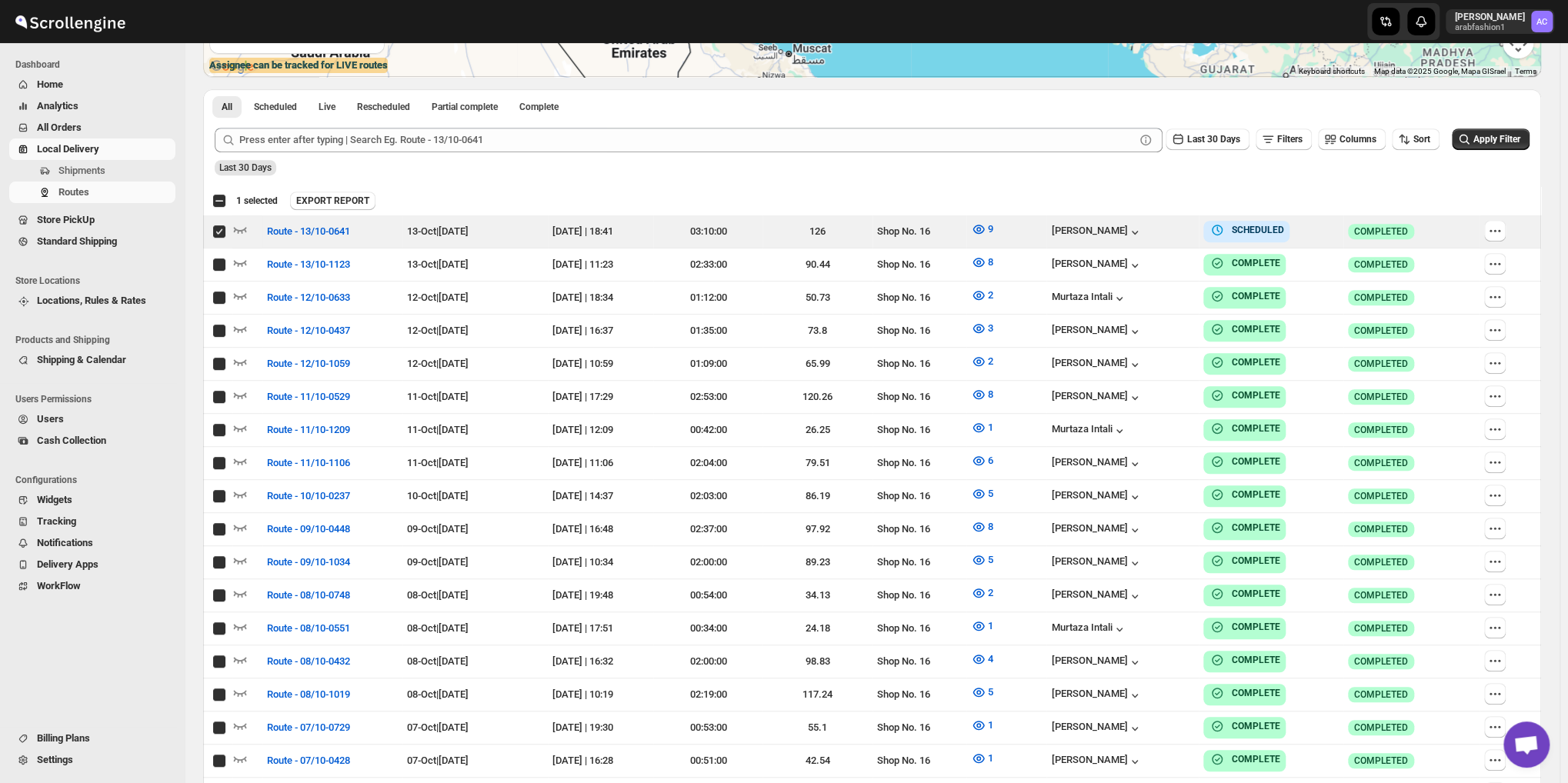
checkbox input "true"
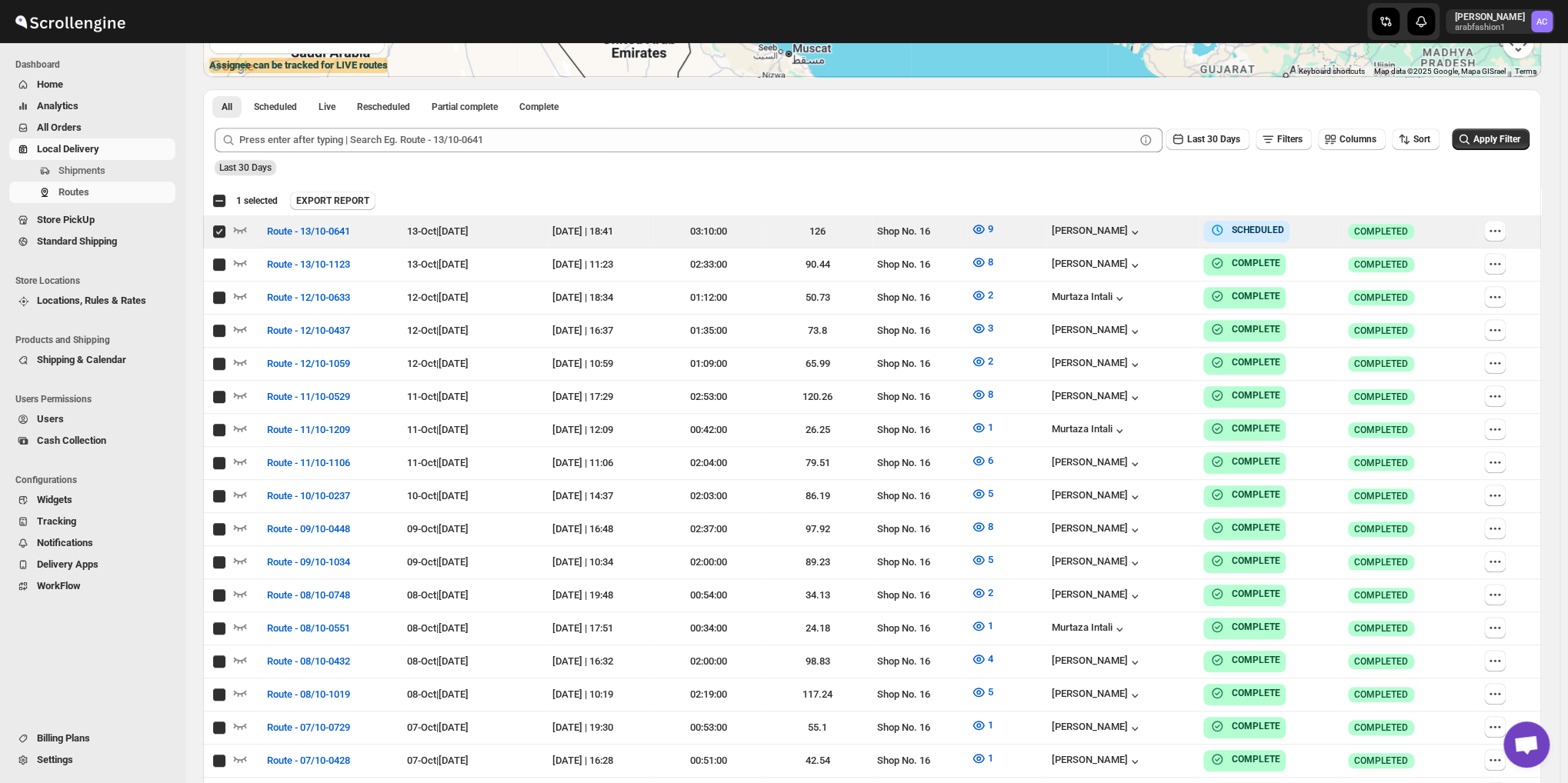
checkbox input "true"
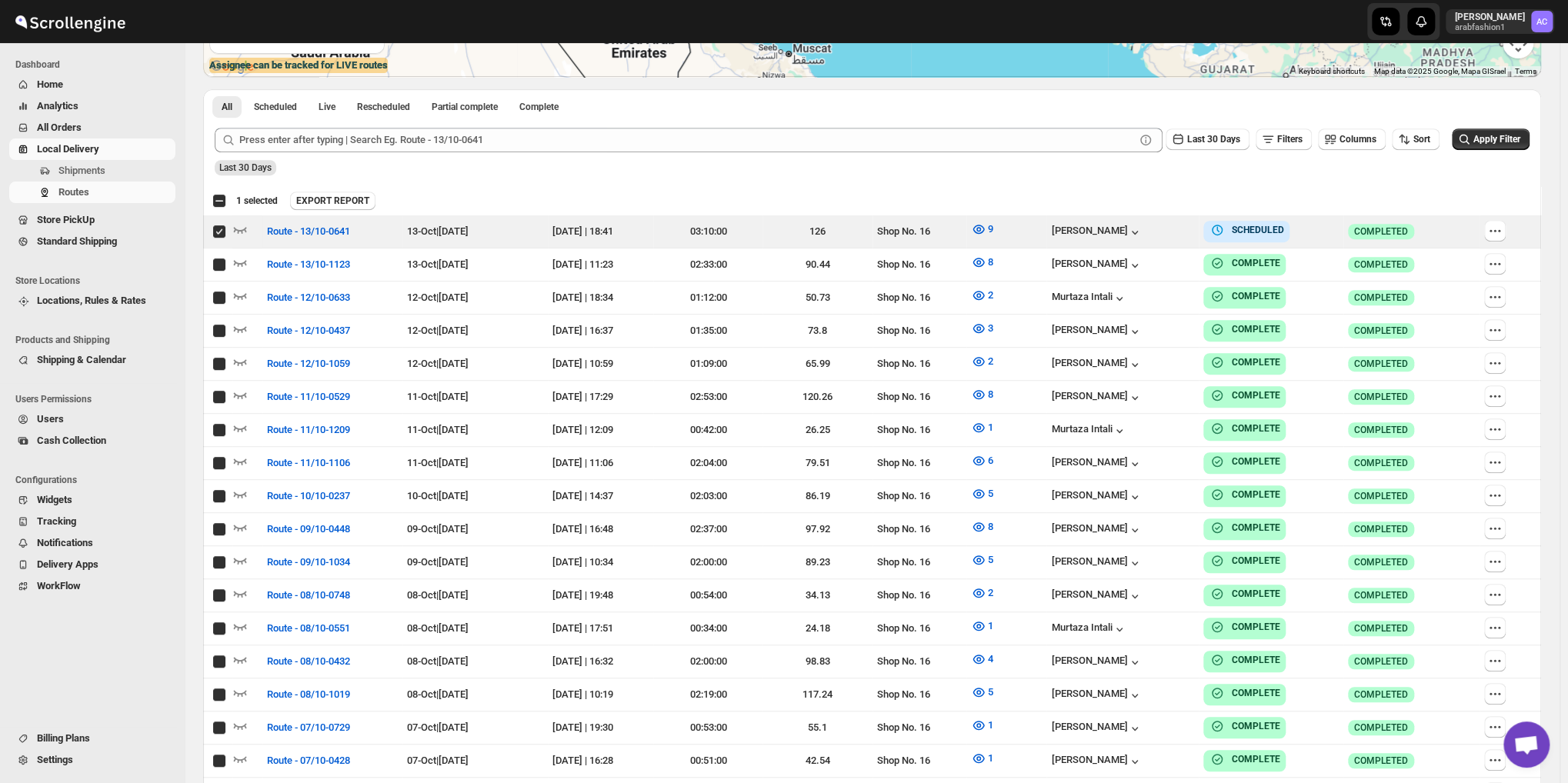
checkbox input "true"
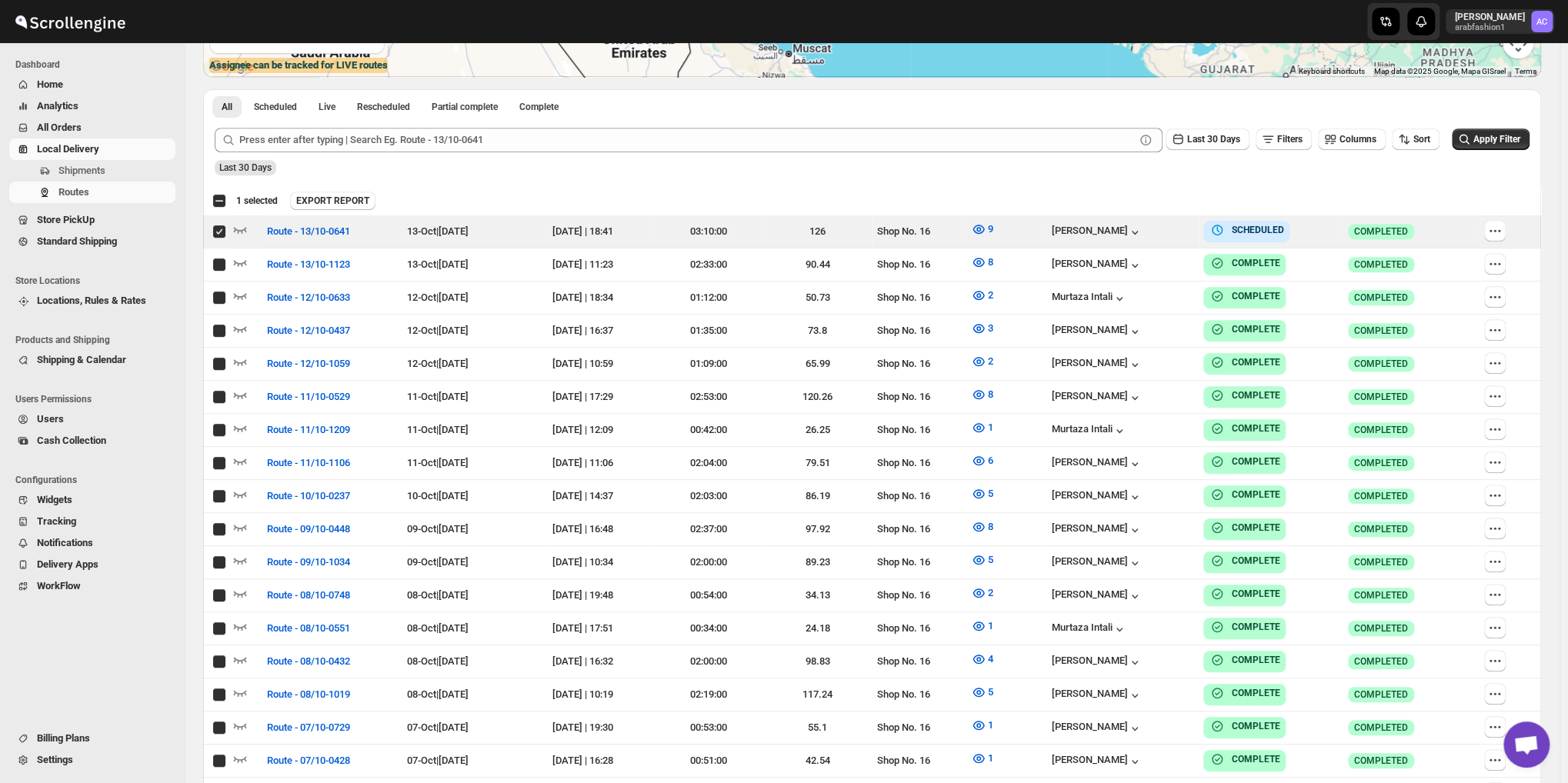
checkbox input "true"
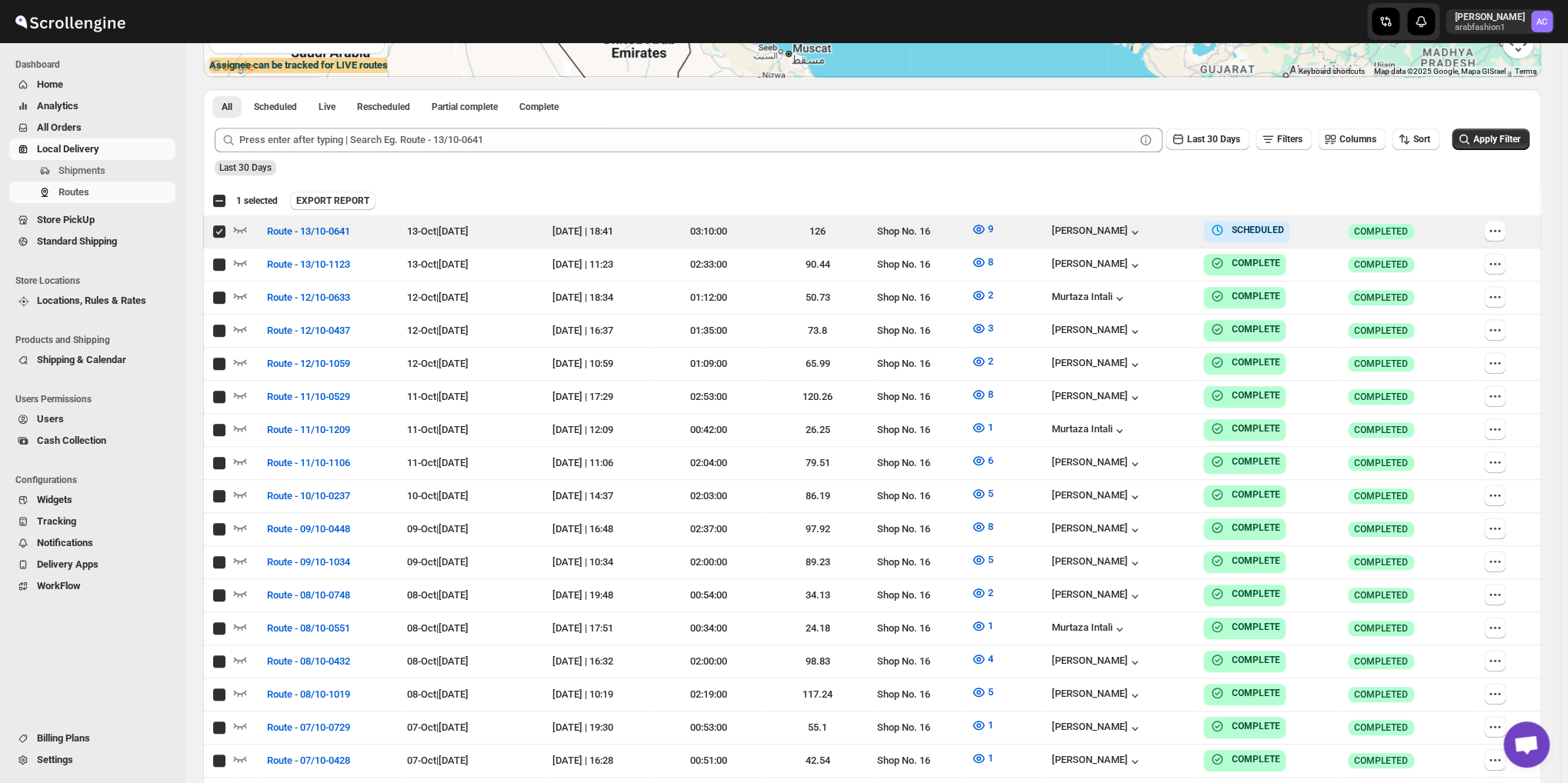
checkbox input "true"
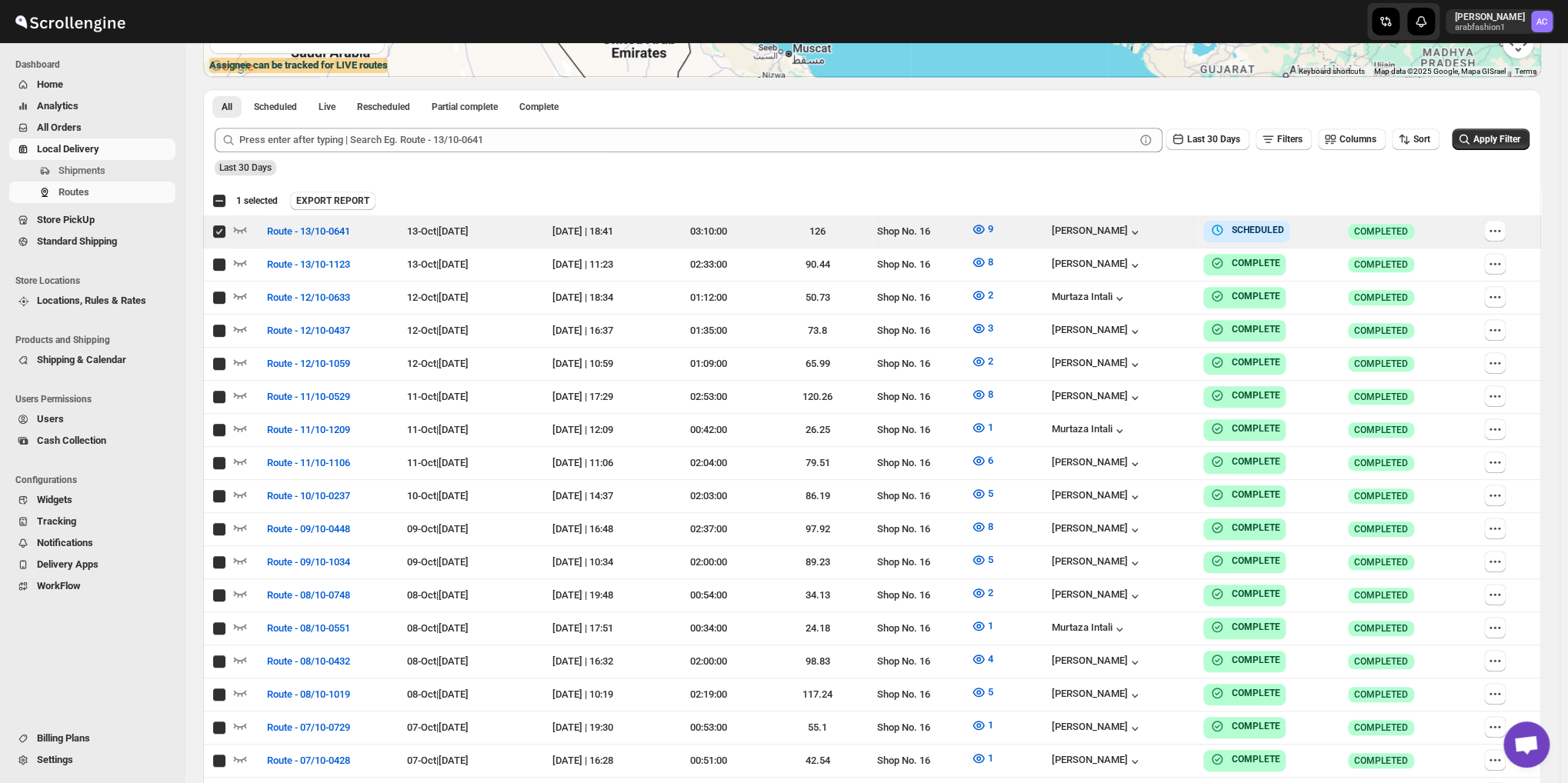
checkbox input "true"
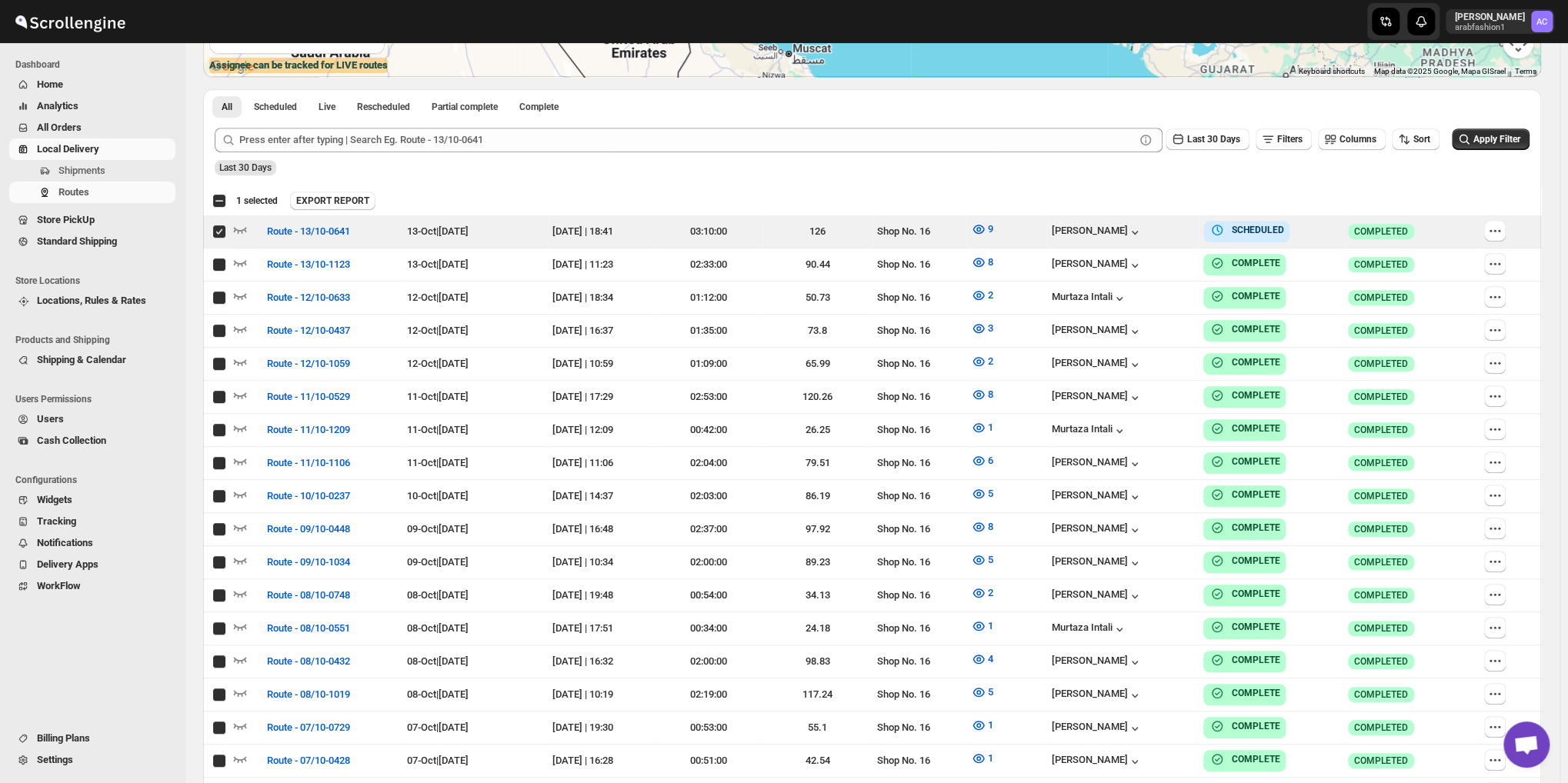
checkbox input "true"
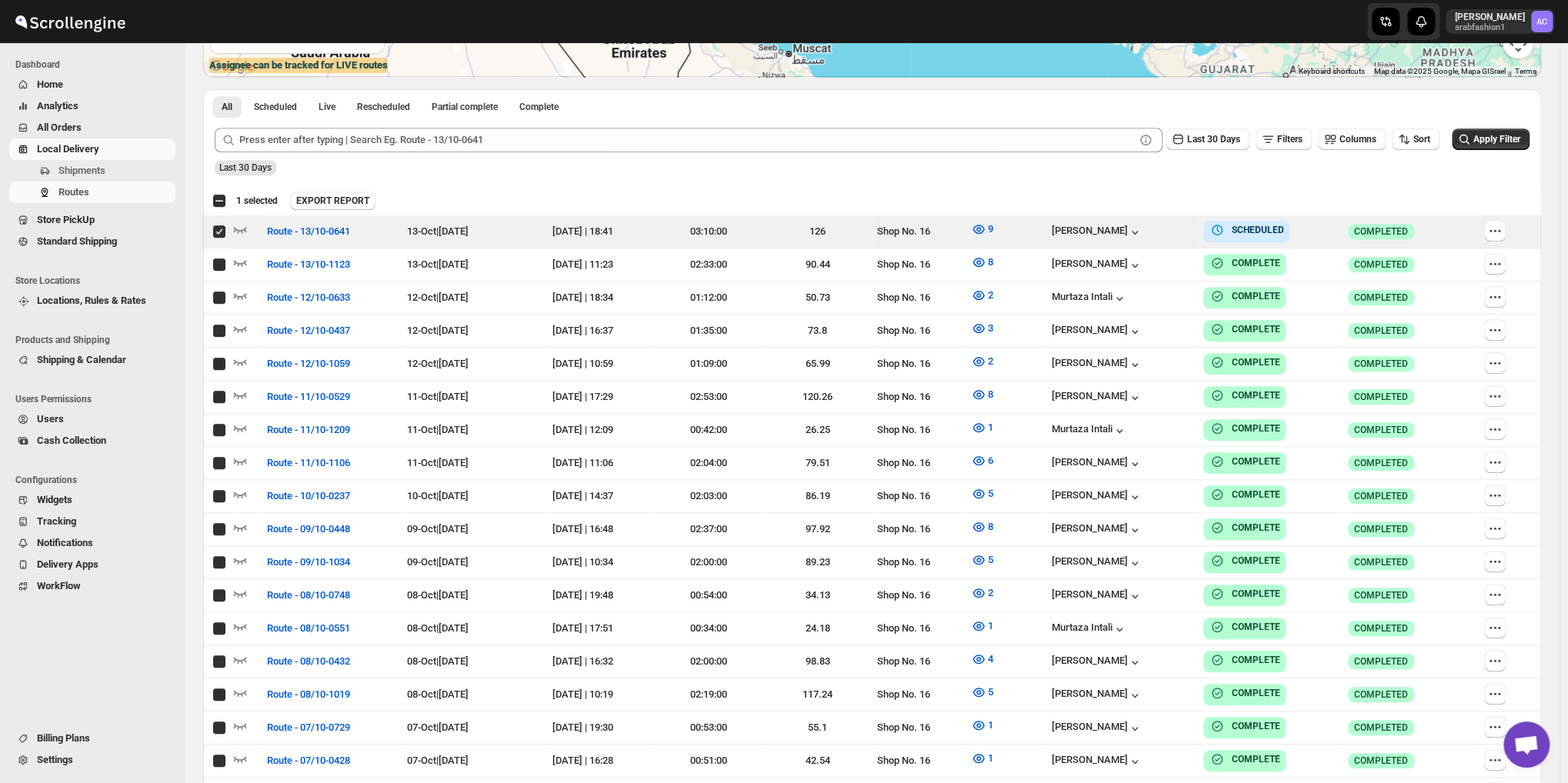
checkbox input "true"
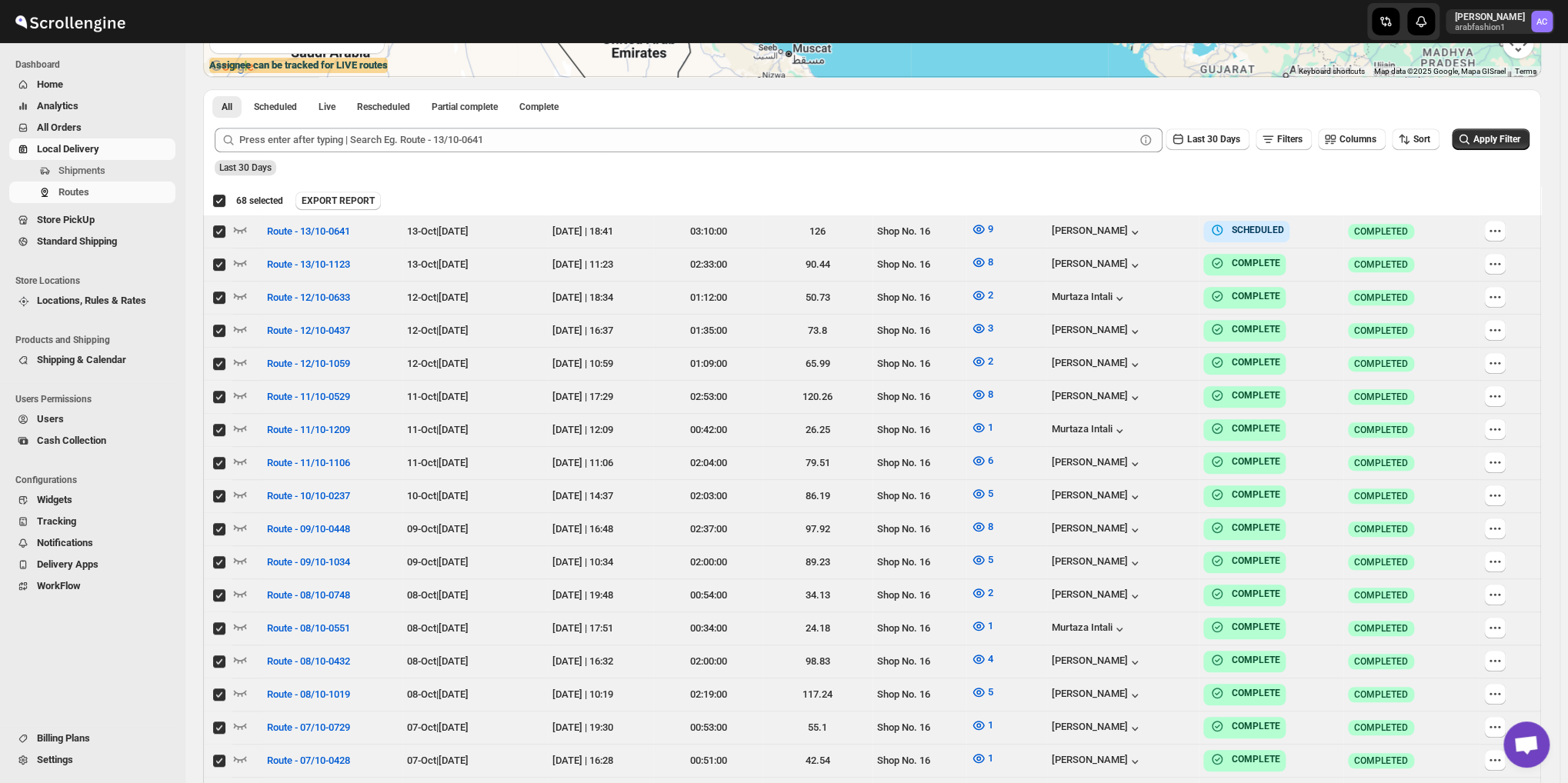
click at [219, 201] on div "Deselect all 68 Routes 68 selected" at bounding box center [248, 201] width 71 height 14
checkbox input "false"
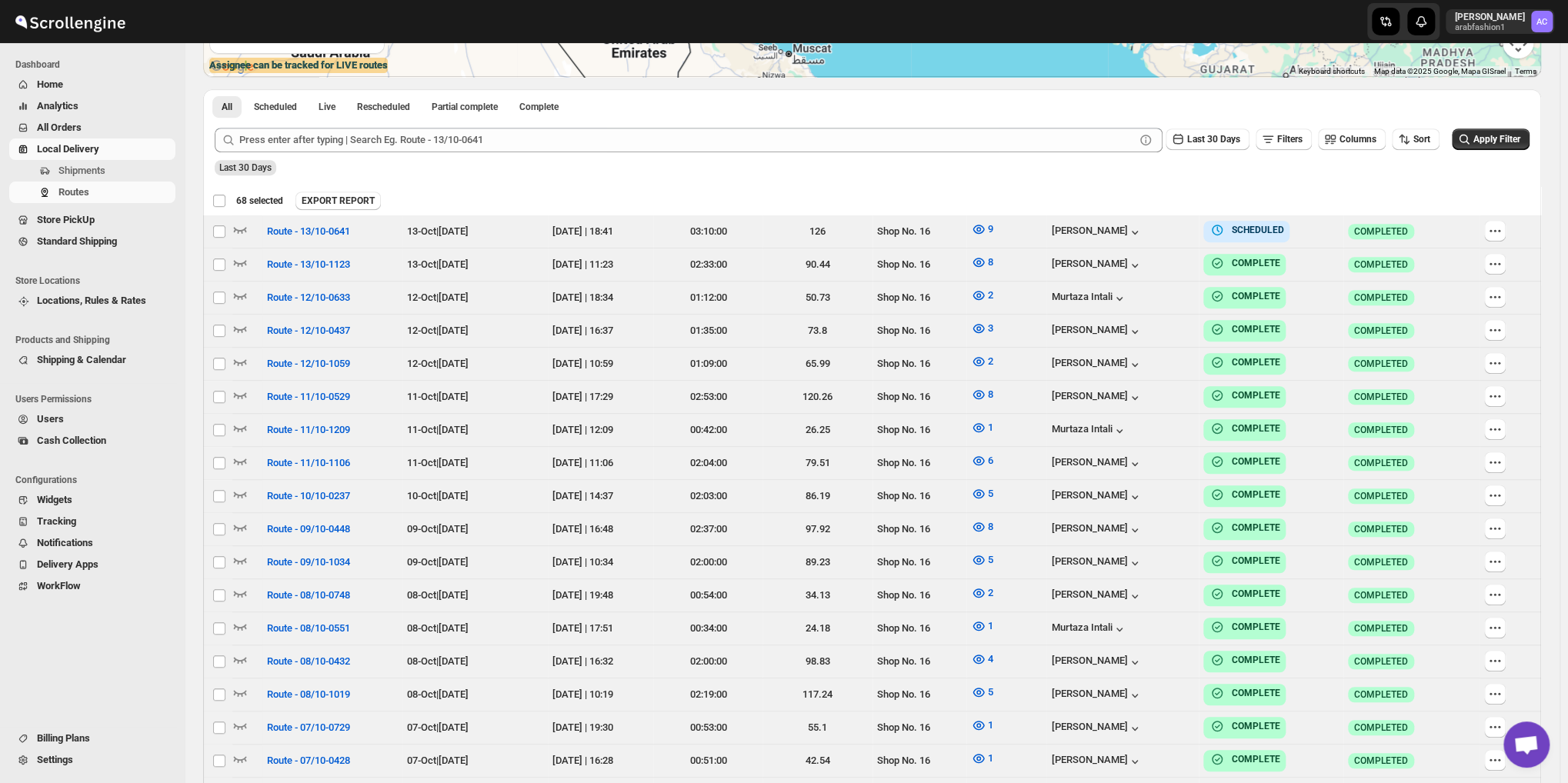
checkbox input "false"
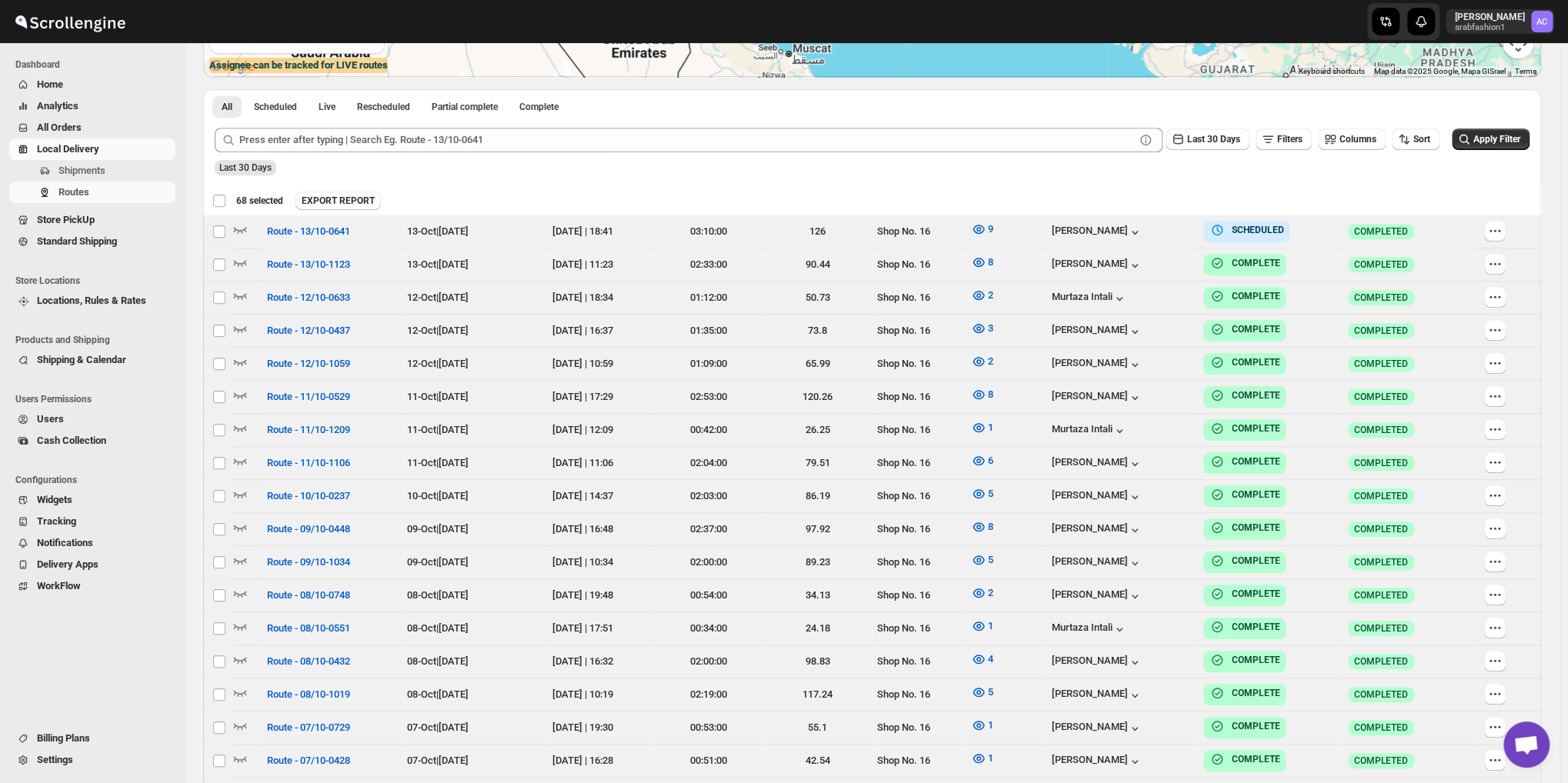
checkbox input "false"
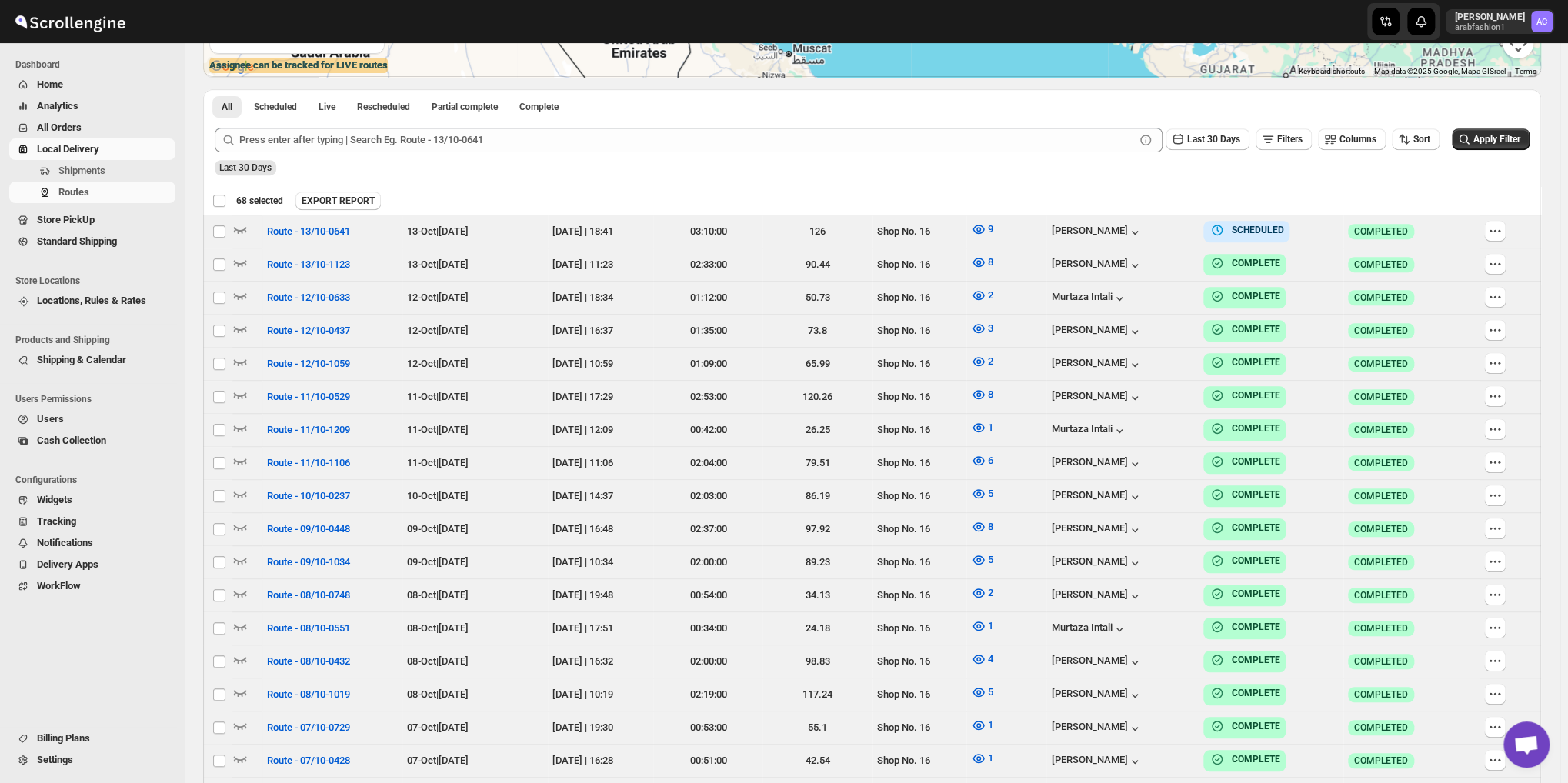
checkbox input "false"
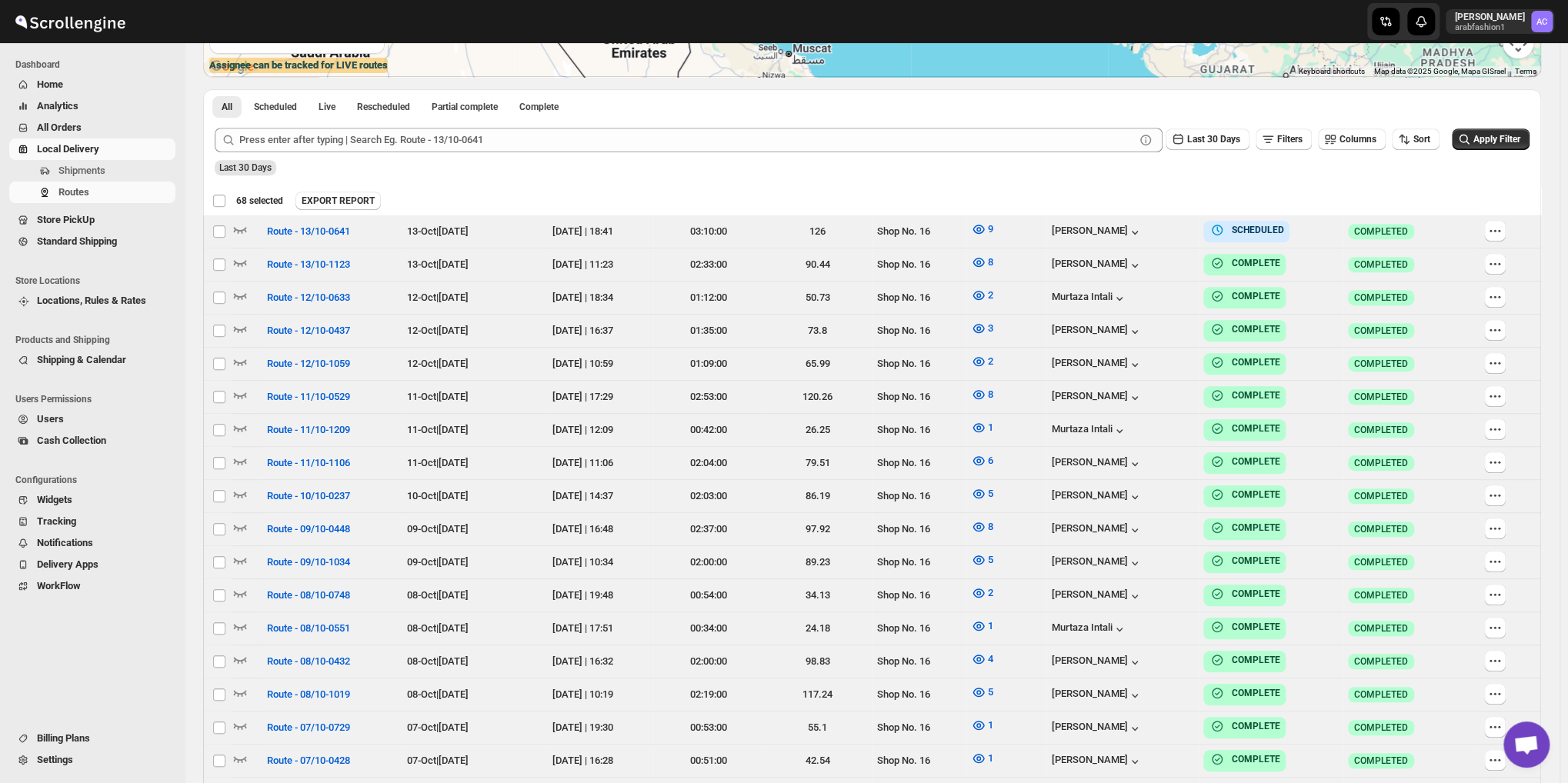
checkbox input "false"
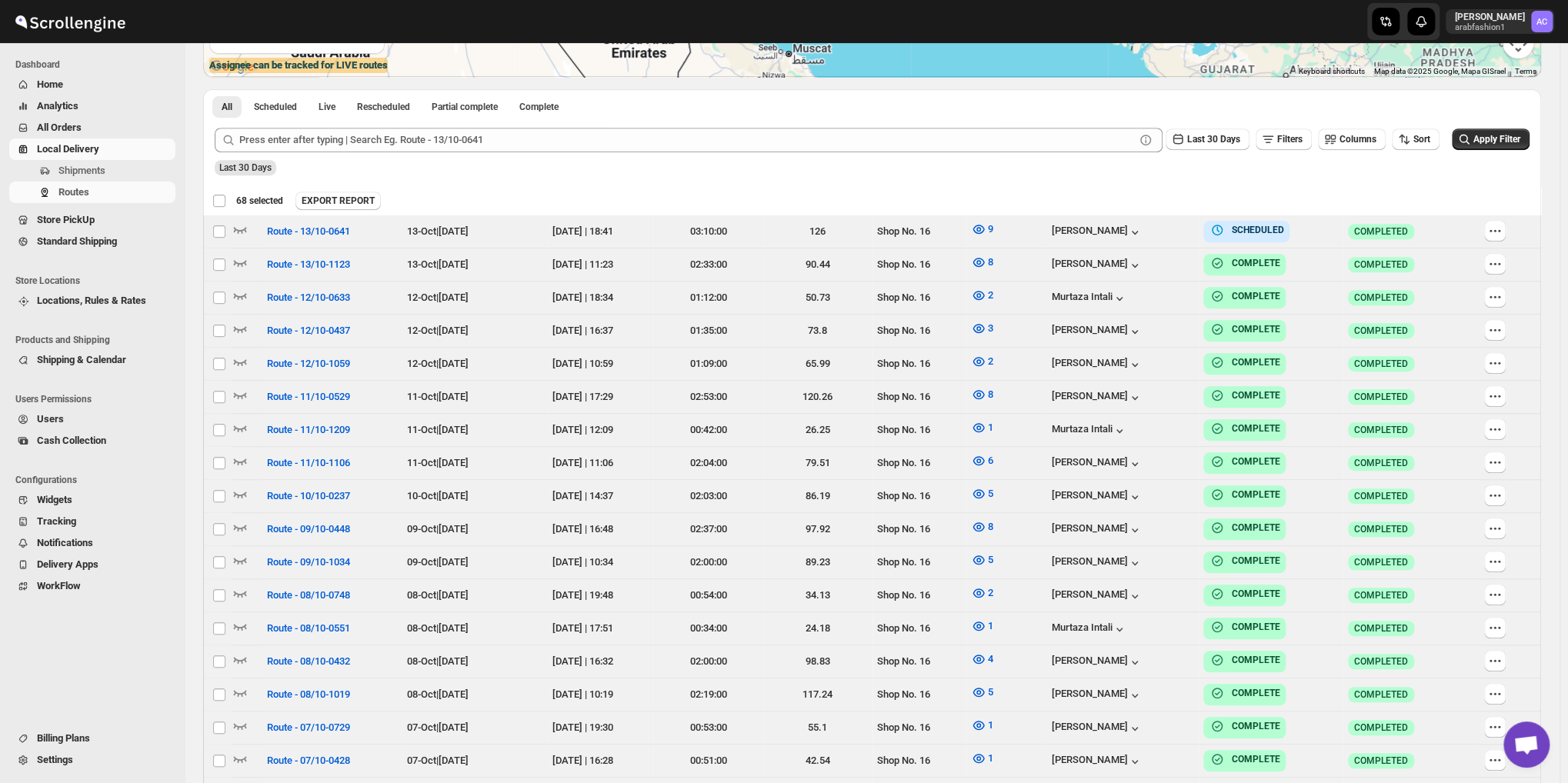
checkbox input "false"
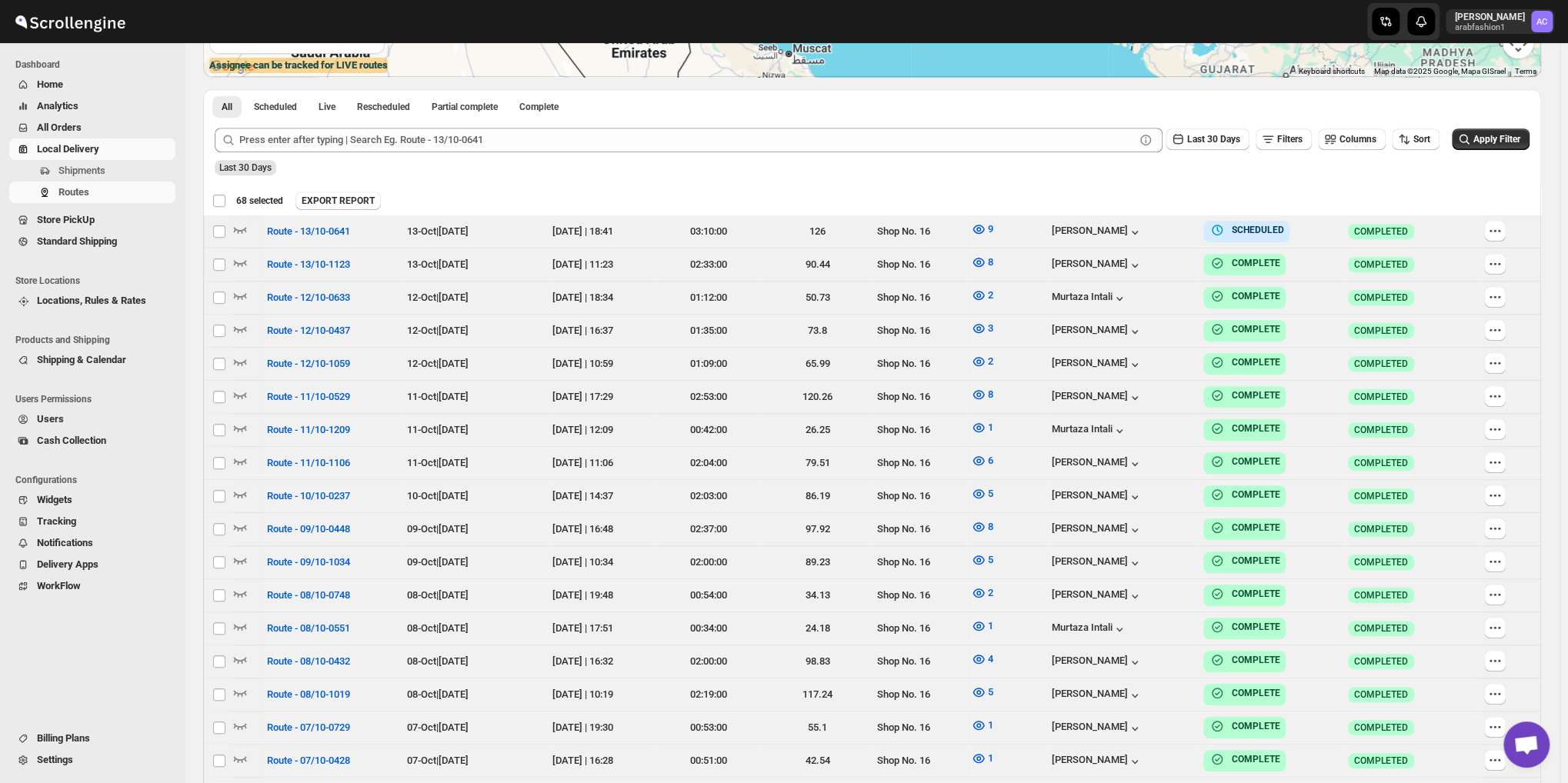
checkbox input "false"
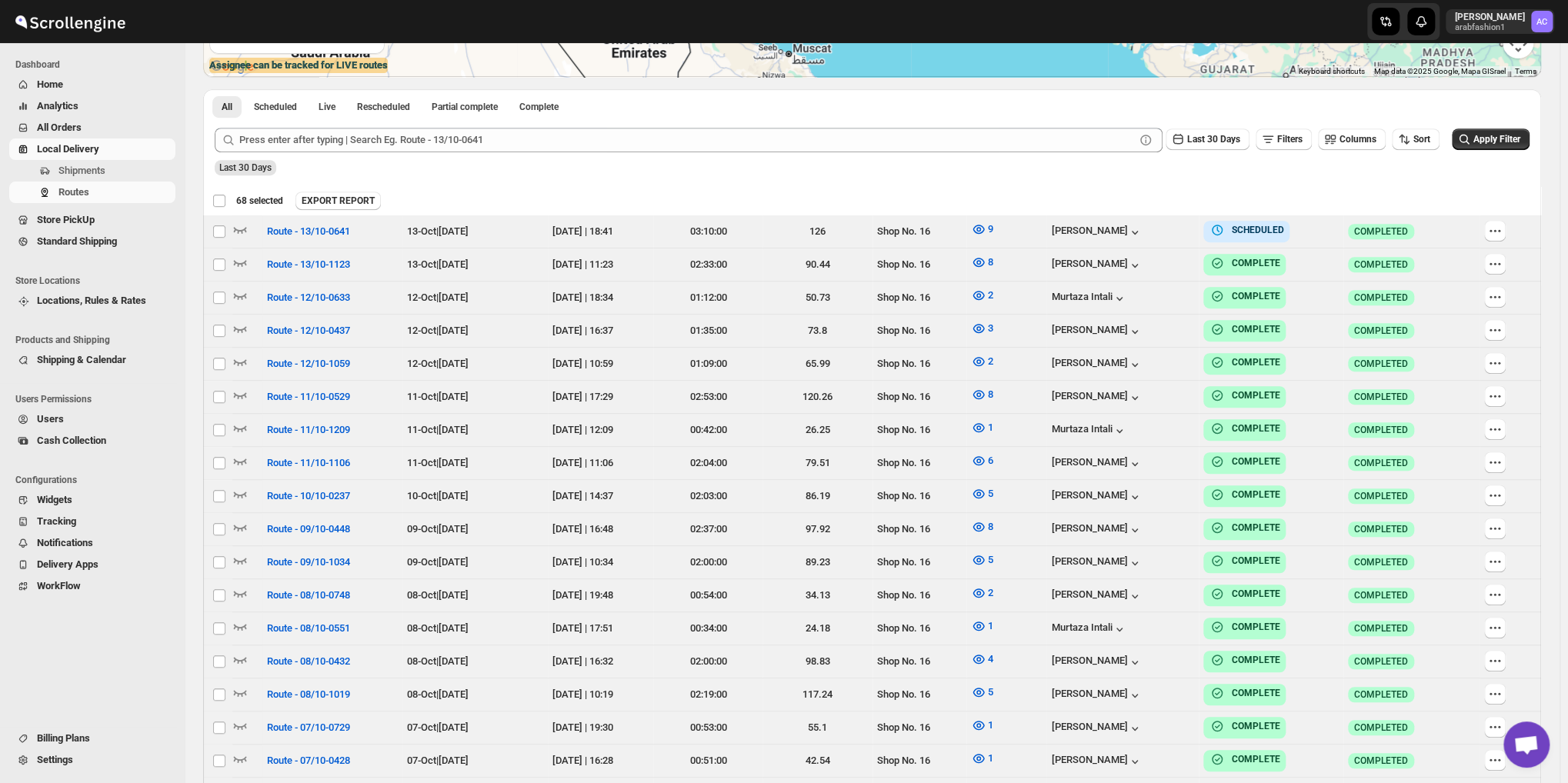
checkbox input "false"
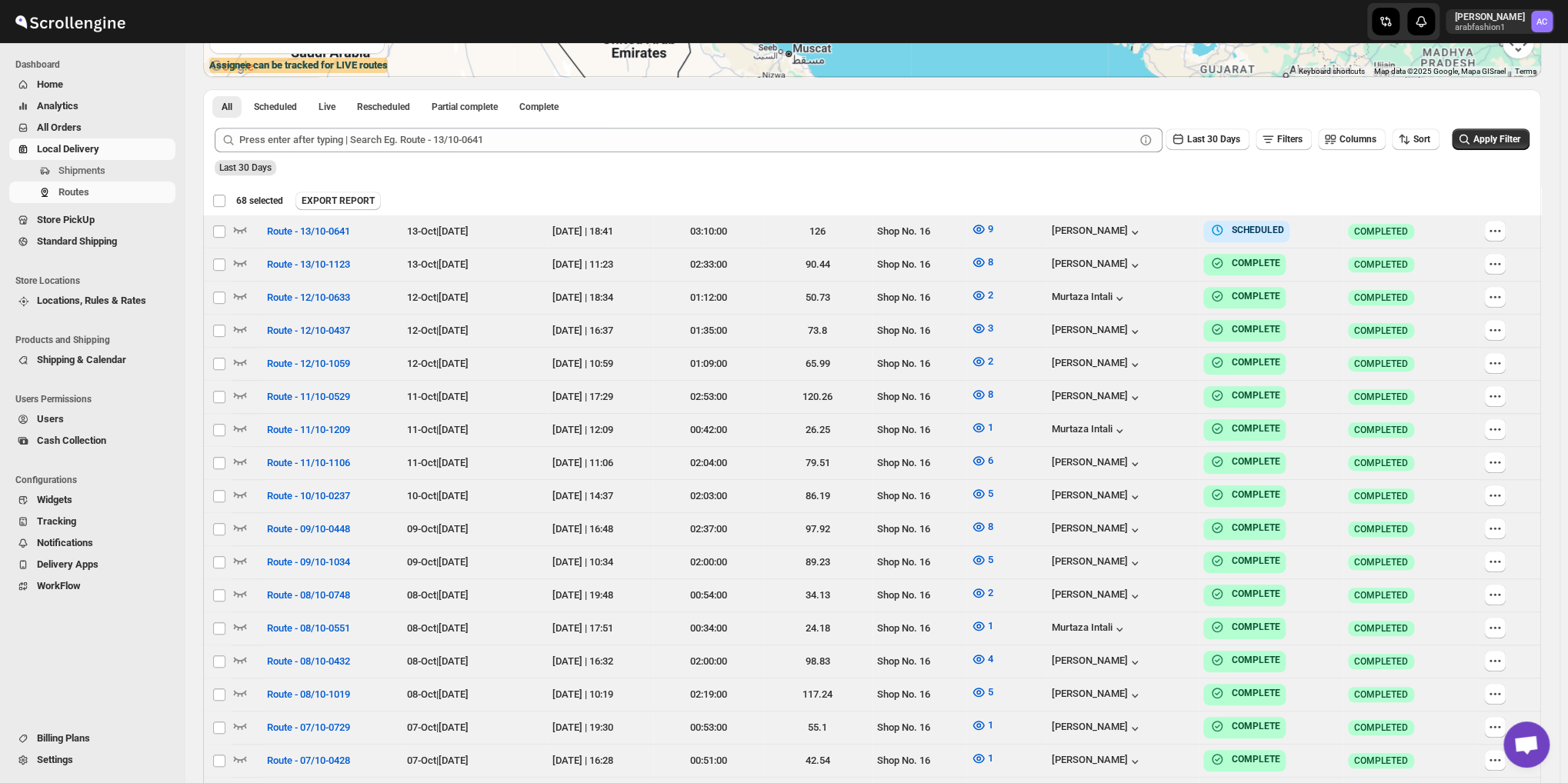
checkbox input "false"
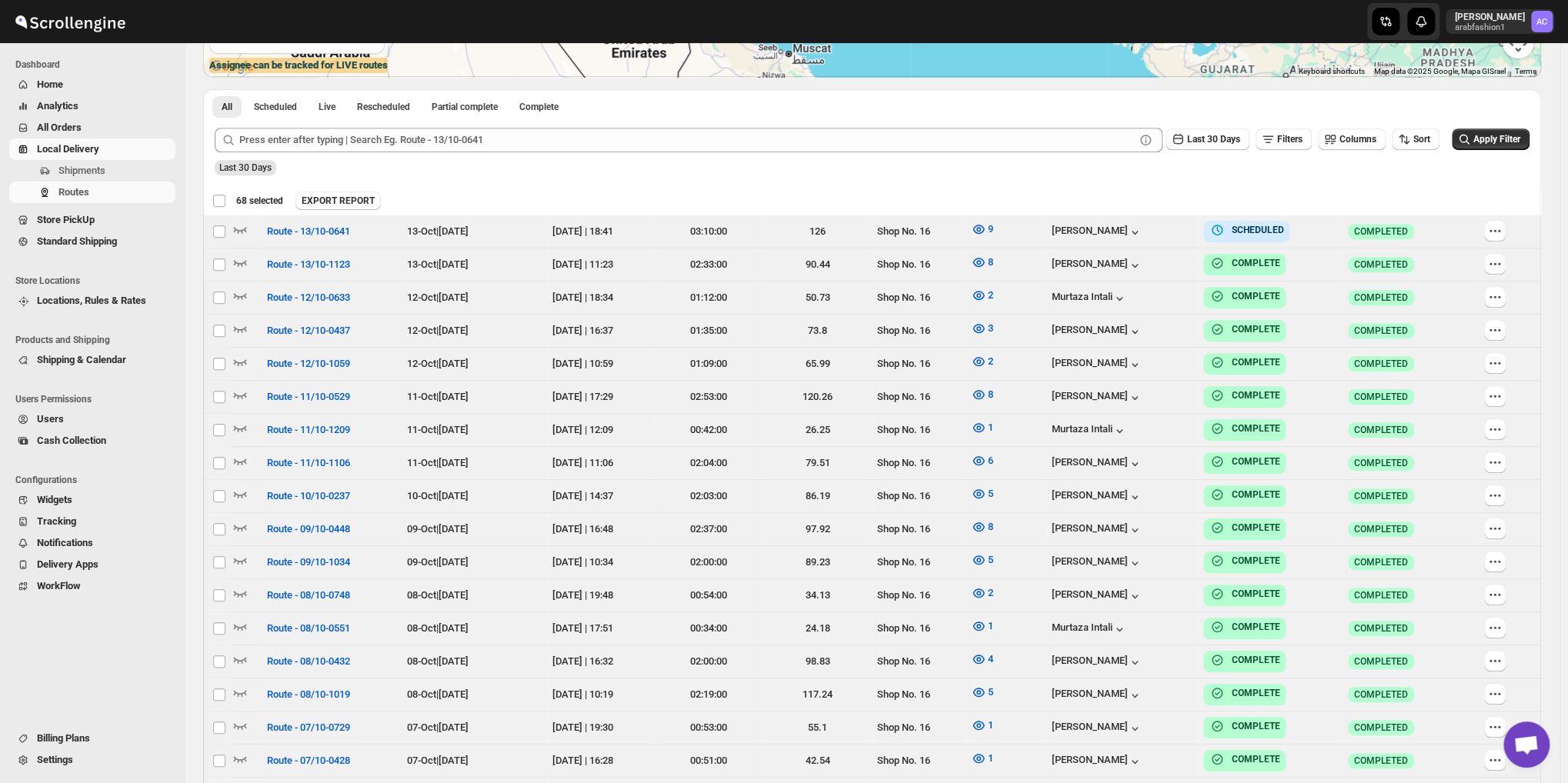
checkbox input "false"
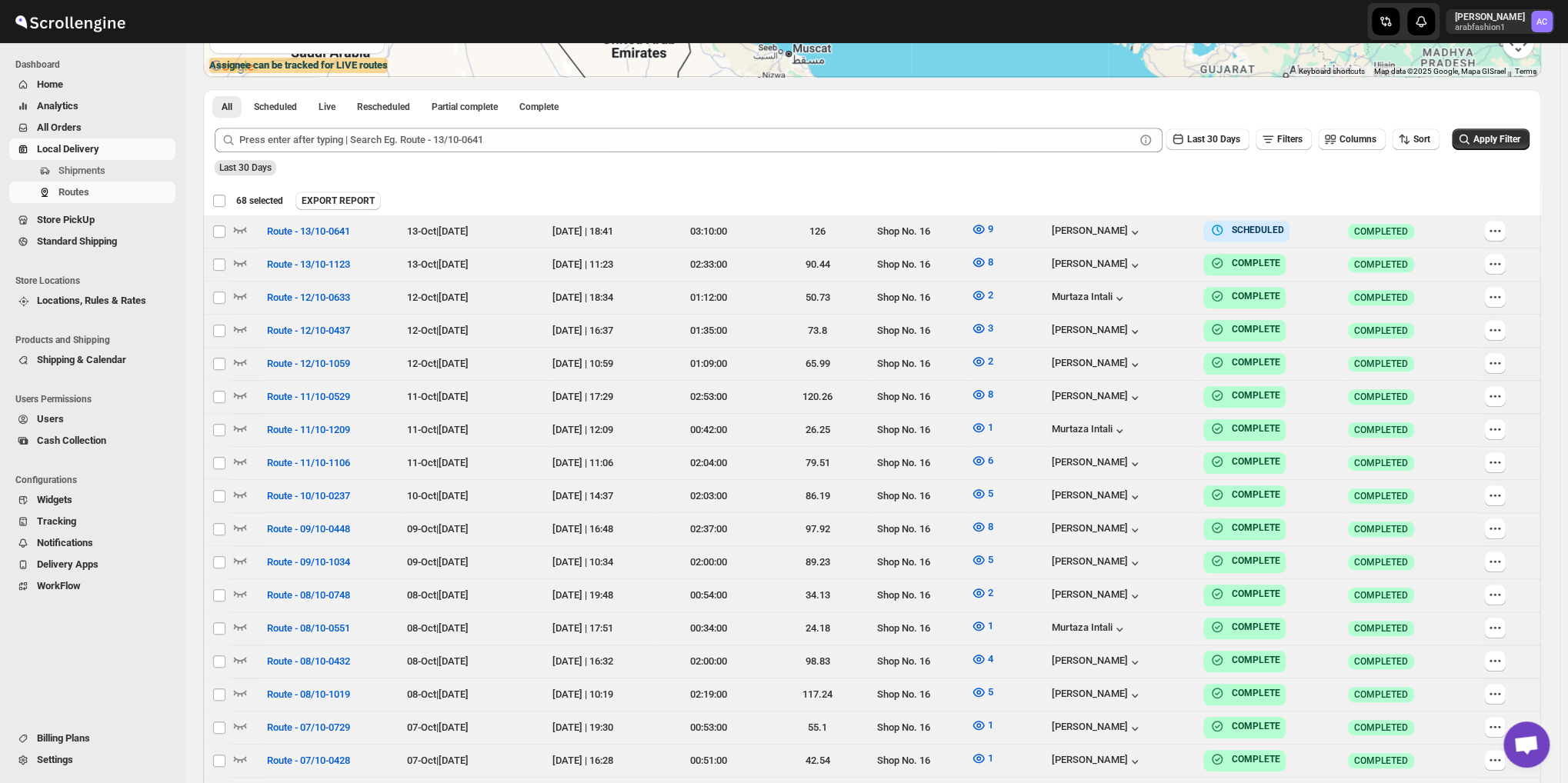
checkbox input "false"
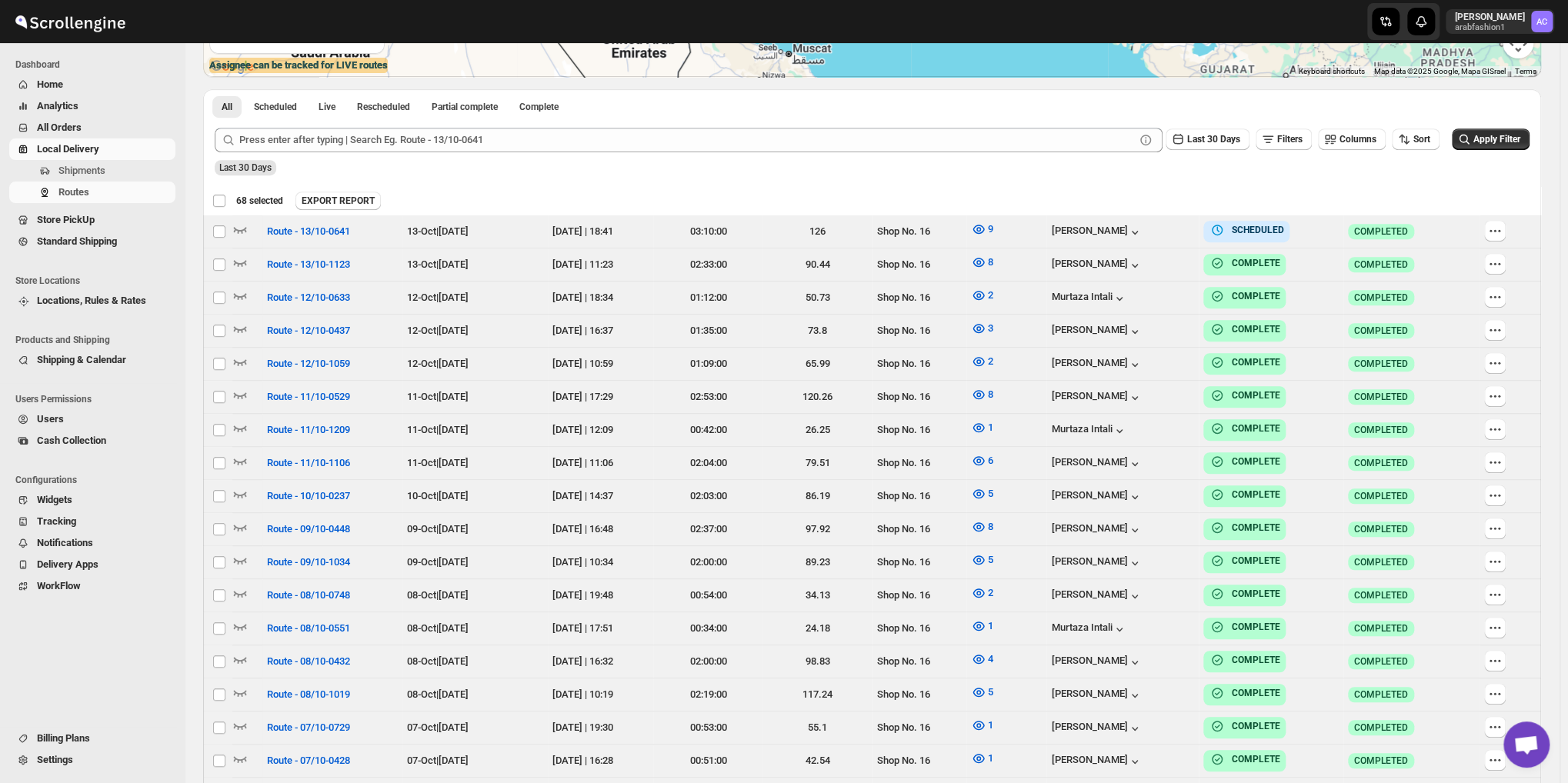
checkbox input "false"
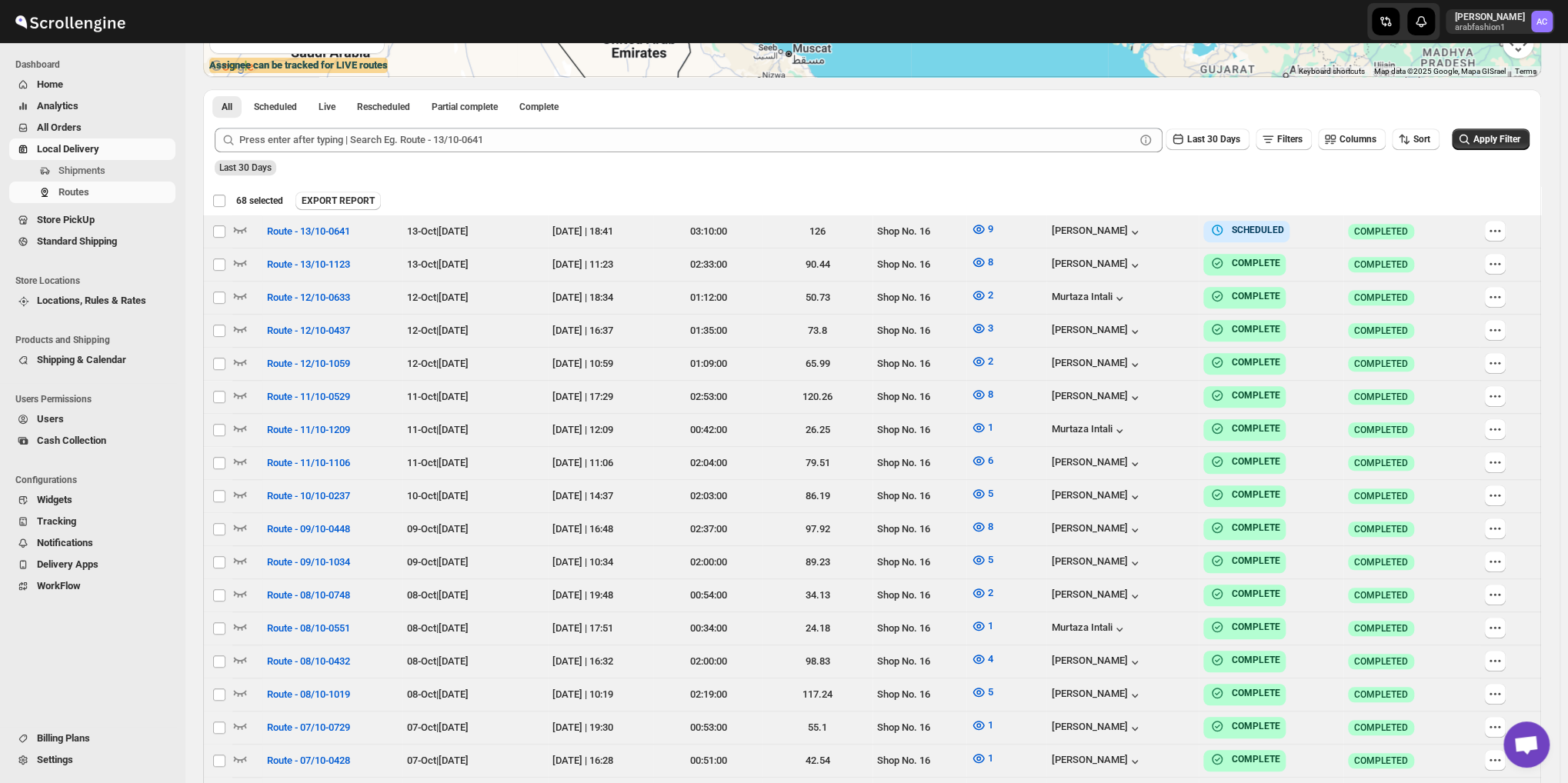
checkbox input "false"
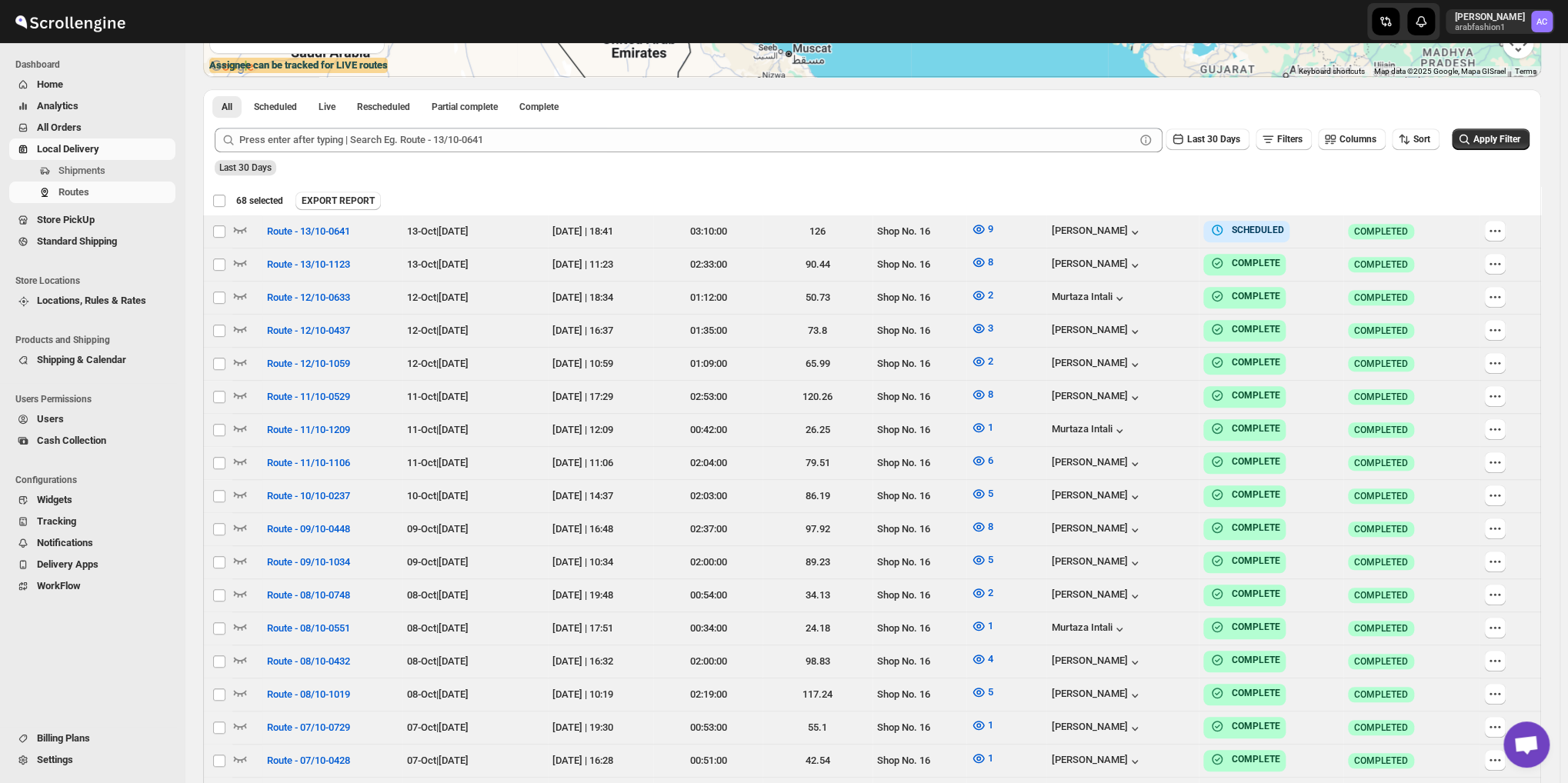
checkbox input "false"
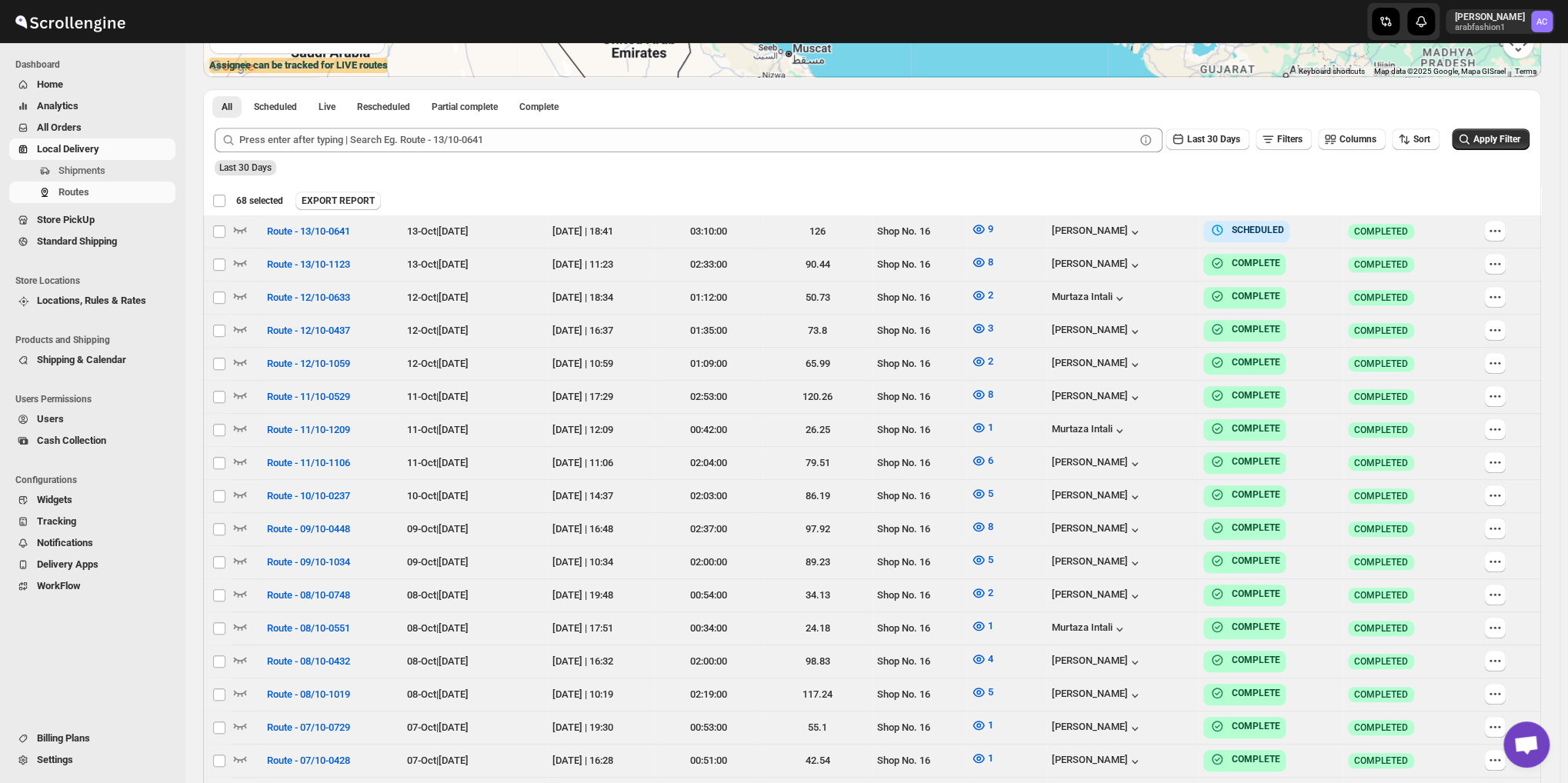
checkbox input "false"
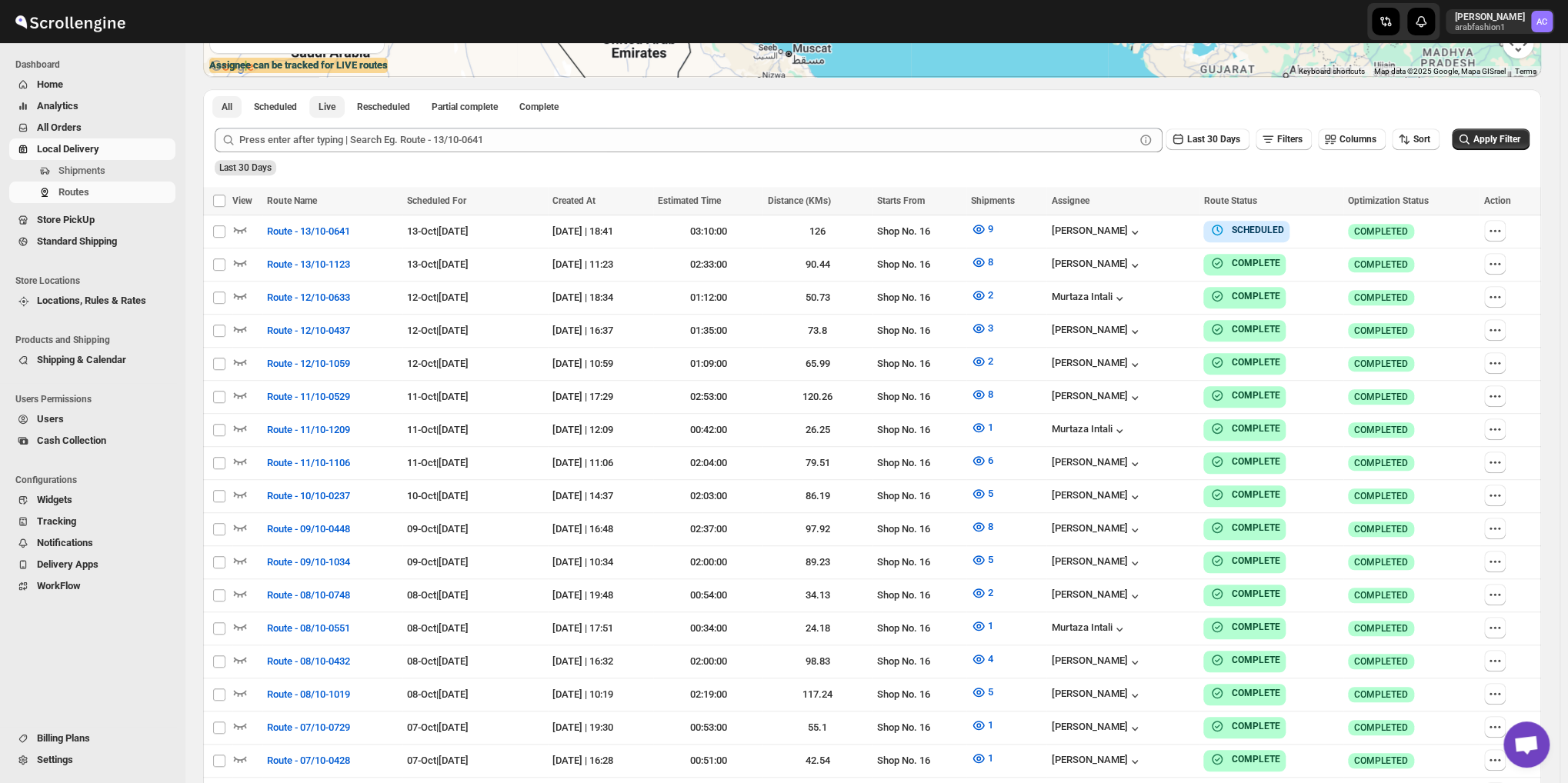
click at [325, 115] on button "Live" at bounding box center [326, 107] width 35 height 21
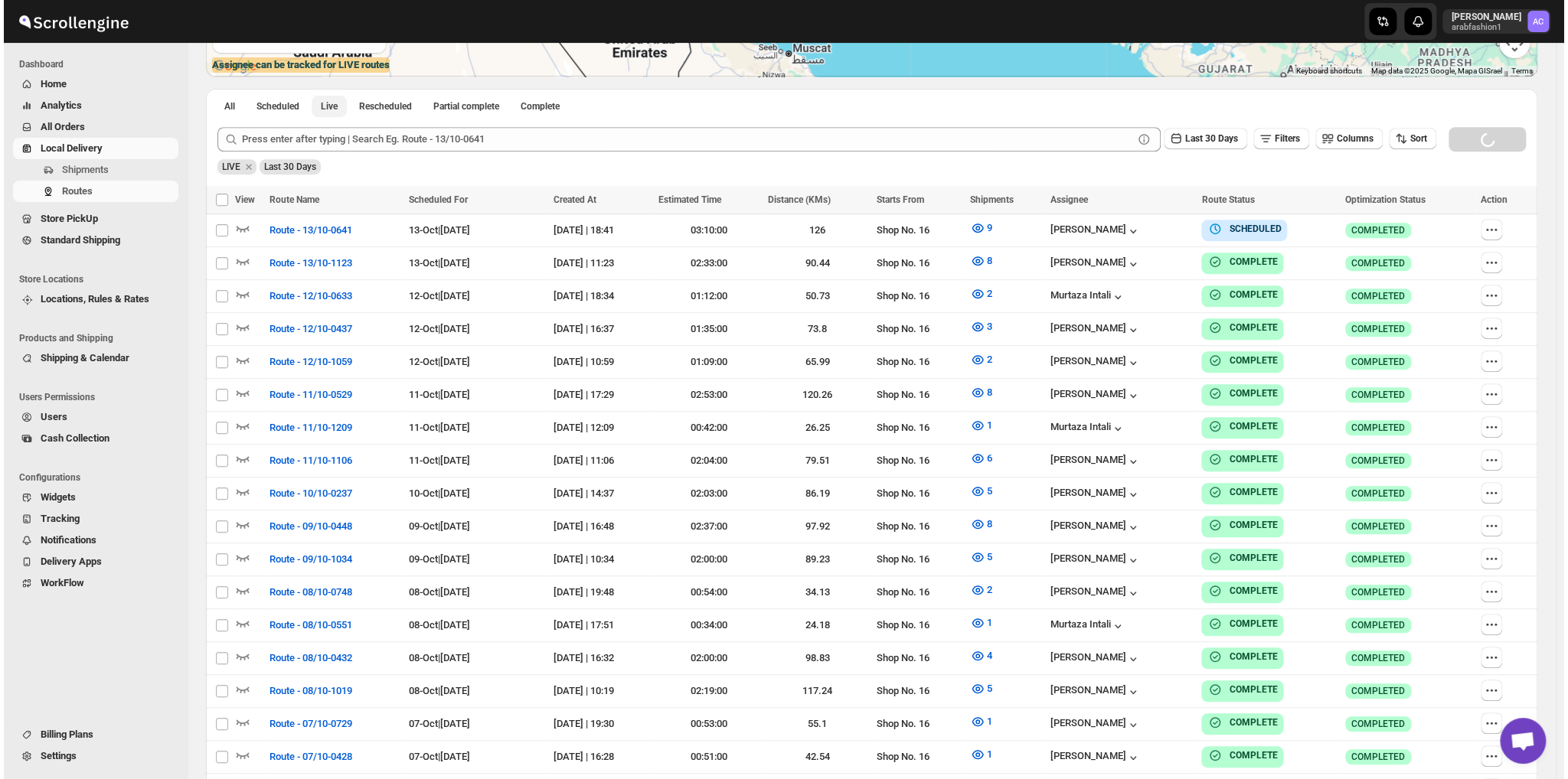
scroll to position [0, 0]
